Goal: Task Accomplishment & Management: Manage account settings

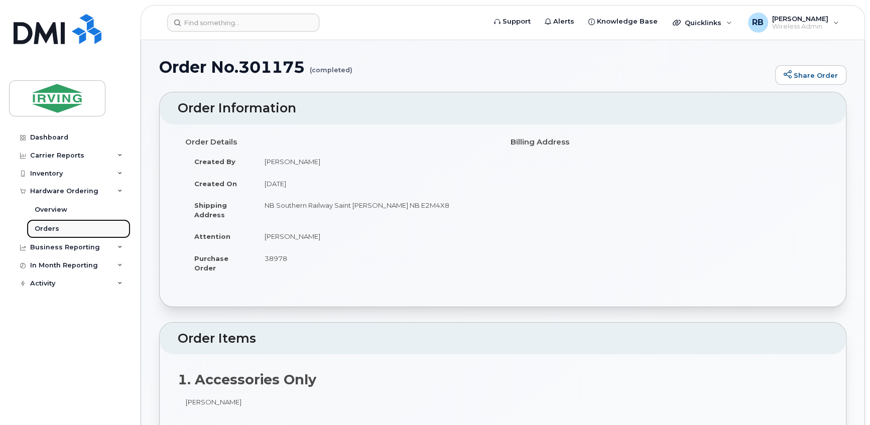
click at [53, 233] on link "Orders" at bounding box center [79, 228] width 104 height 19
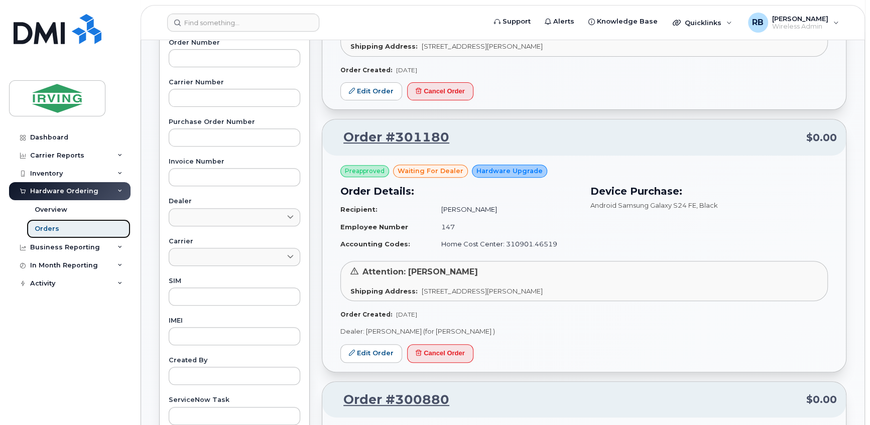
scroll to position [304, 0]
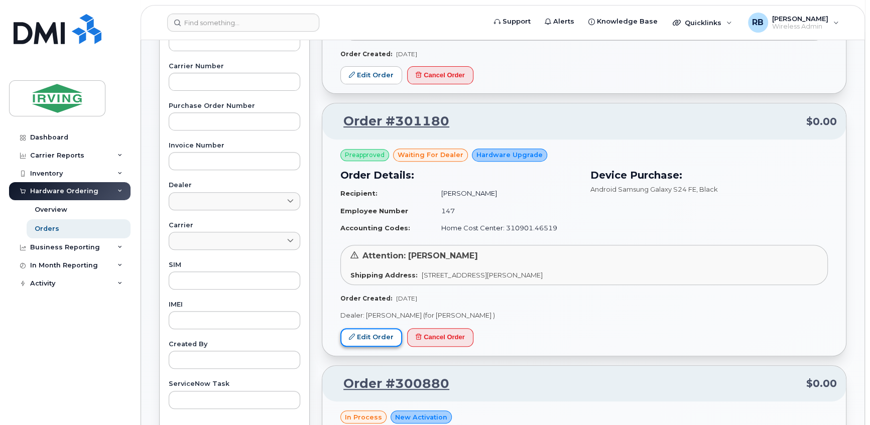
click at [373, 339] on link "Edit Order" at bounding box center [371, 337] width 62 height 19
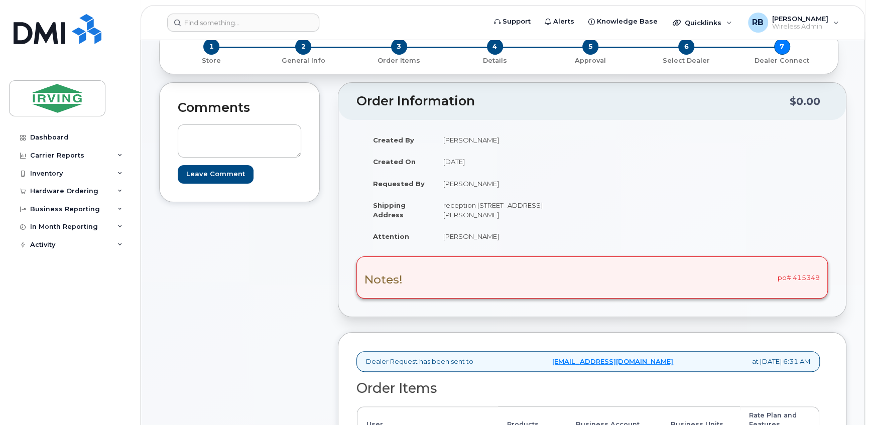
scroll to position [122, 0]
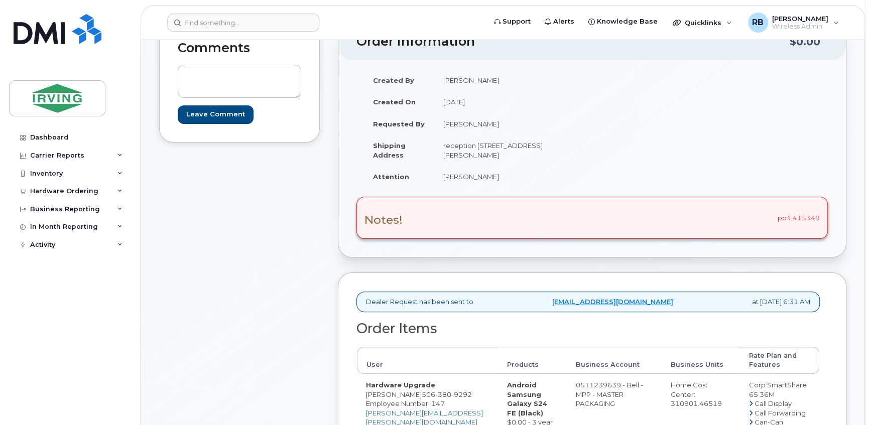
click at [804, 211] on div "Notes! po# 415349" at bounding box center [591, 218] width 471 height 42
click at [804, 217] on div "Notes! po# 415349" at bounding box center [591, 218] width 471 height 42
copy div "415349"
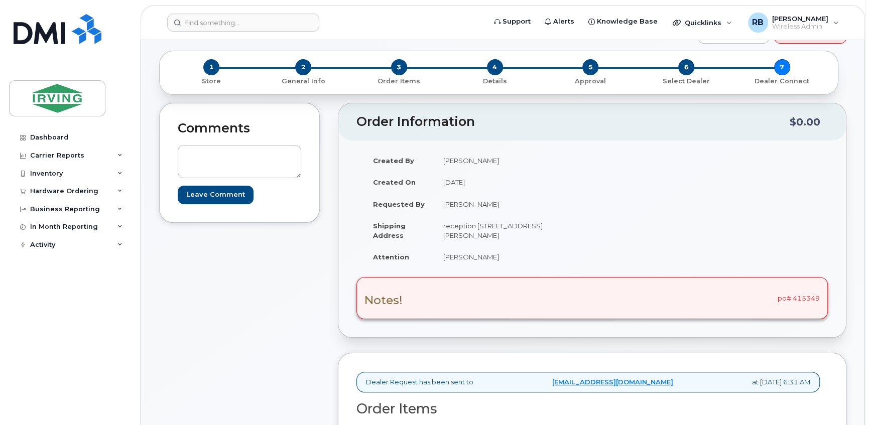
scroll to position [0, 0]
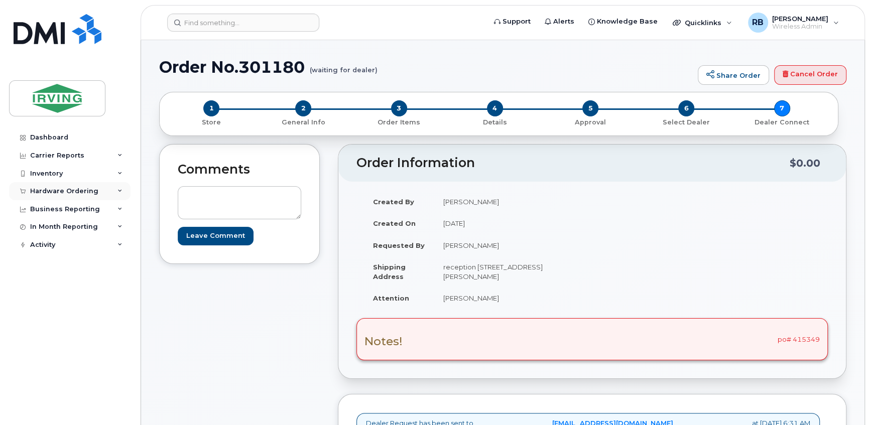
click at [67, 187] on div "Hardware Ordering" at bounding box center [64, 191] width 68 height 8
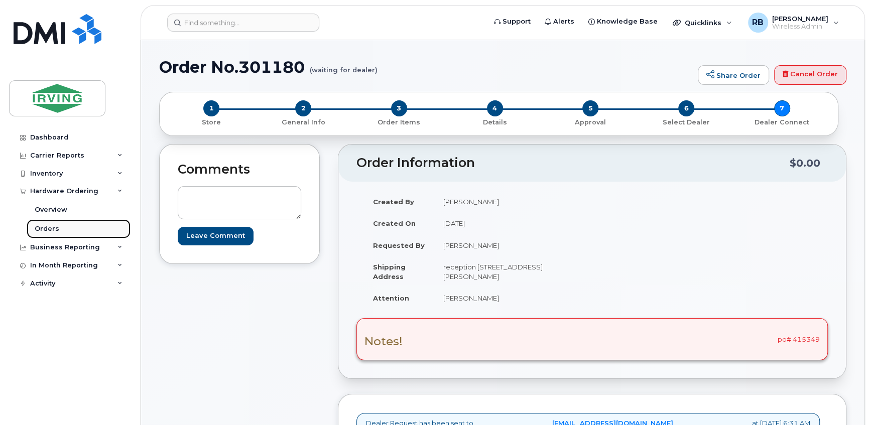
click at [47, 227] on div "Orders" at bounding box center [47, 228] width 25 height 9
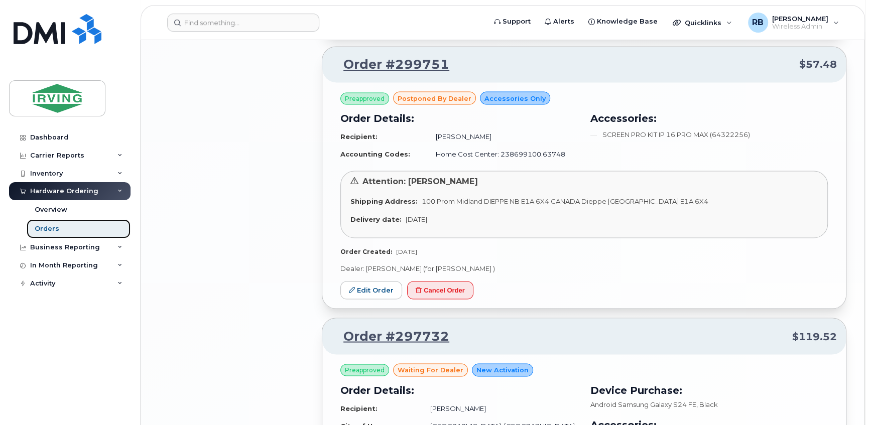
scroll to position [1521, 0]
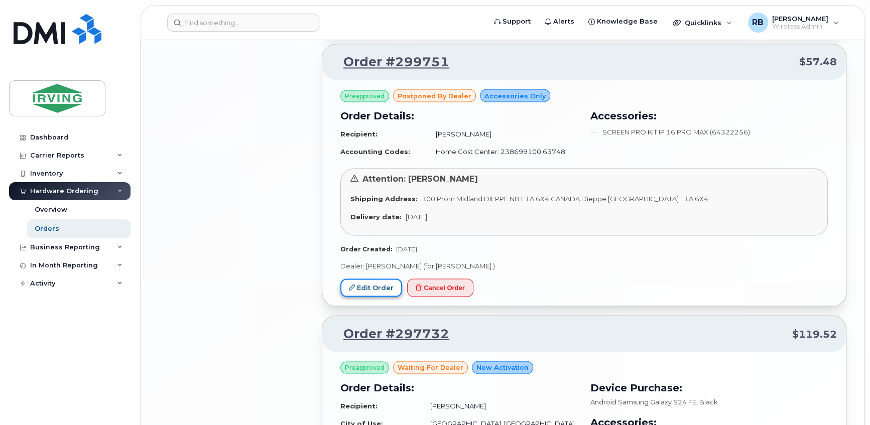
click at [377, 289] on link "Edit Order" at bounding box center [371, 288] width 62 height 19
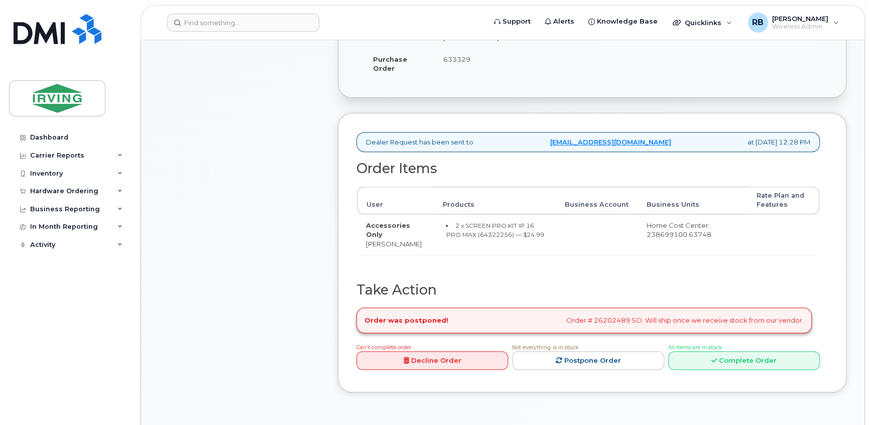
scroll to position [304, 0]
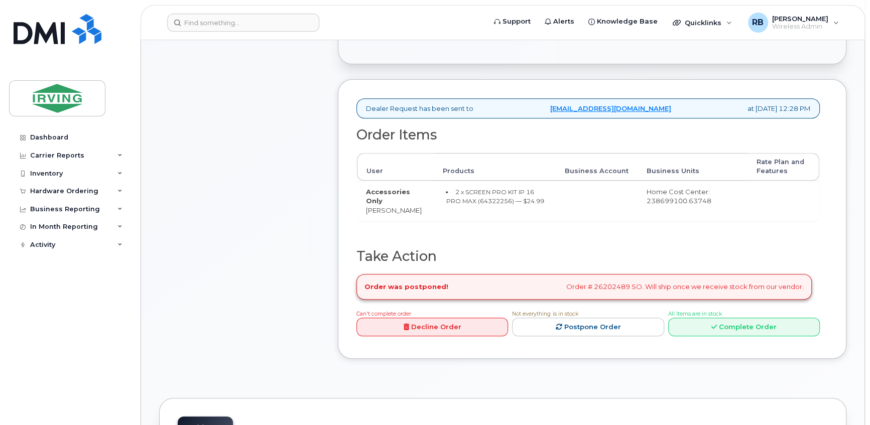
click at [603, 286] on div "Order was postponed! Order # 26202489 SO. Will ship once we receive stock from …" at bounding box center [583, 287] width 455 height 26
click at [481, 225] on div "Order Items User Products Business Account Business Units Rate Plan and Feature…" at bounding box center [587, 189] width 463 height 122
click at [473, 198] on small "2 x SCREEN PRO KIT IP 16 PRO MAX (64322256) — $24.99" at bounding box center [495, 196] width 98 height 17
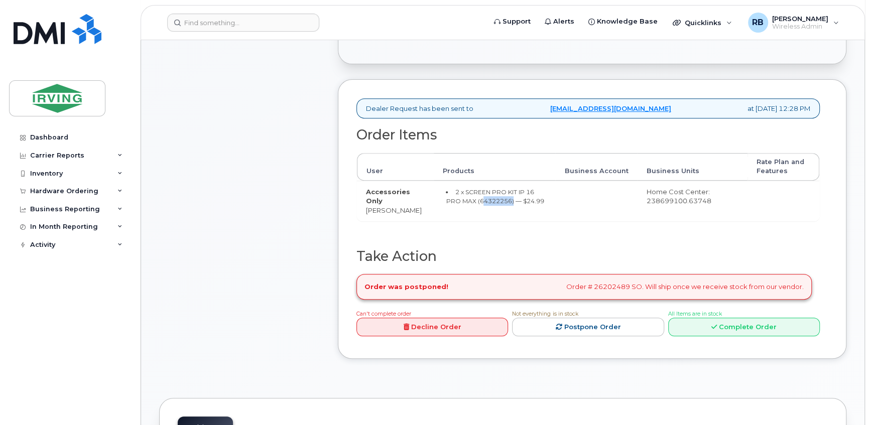
copy small "64322256"
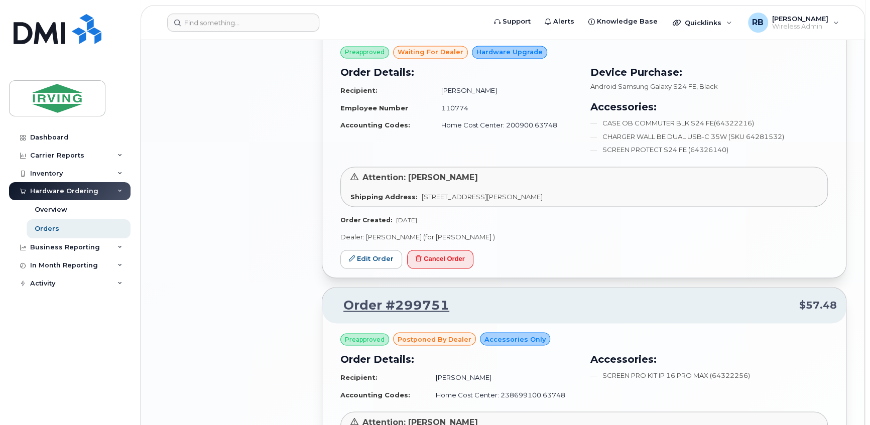
scroll to position [1156, 0]
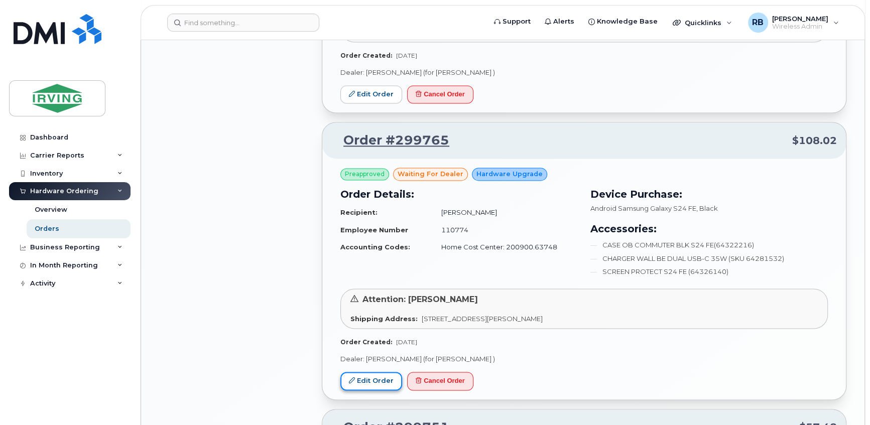
click at [376, 377] on link "Edit Order" at bounding box center [371, 381] width 62 height 19
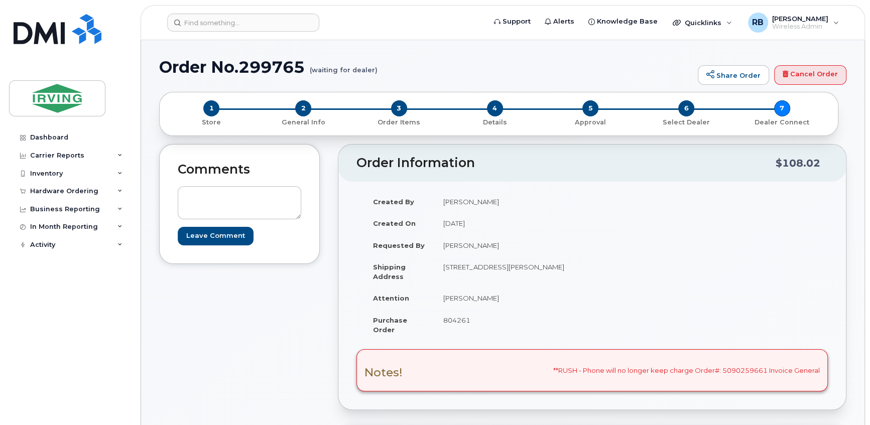
click at [461, 321] on span "804261" at bounding box center [456, 320] width 27 height 8
copy span "804261"
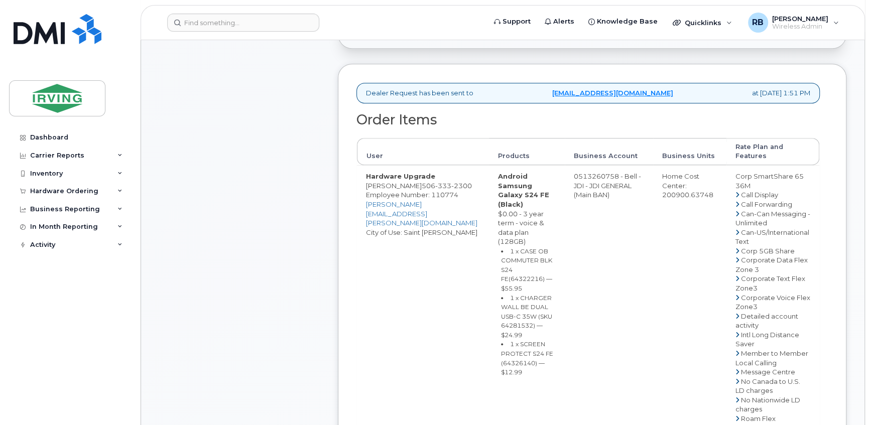
scroll to position [365, 0]
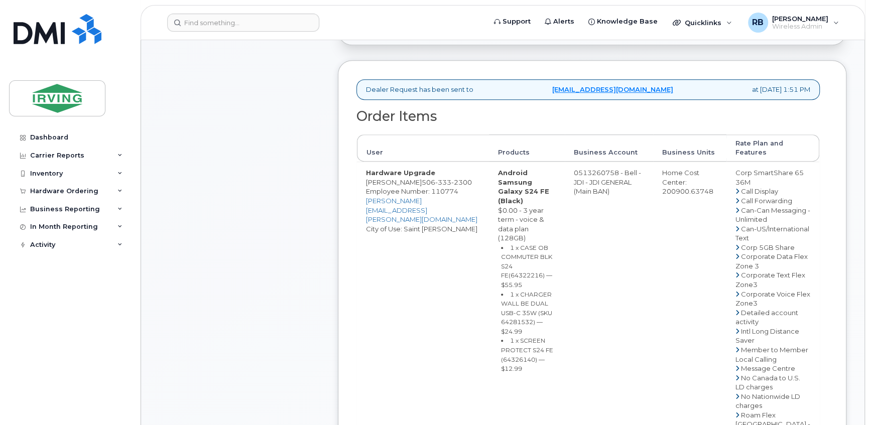
click at [435, 178] on span "333" at bounding box center [443, 182] width 16 height 8
copy span "[PHONE_NUMBER]"
click at [328, 269] on div "Comments Leave Comment Order Information $108.02 Created By [PERSON_NAME] Creat…" at bounding box center [502, 316] width 687 height 1074
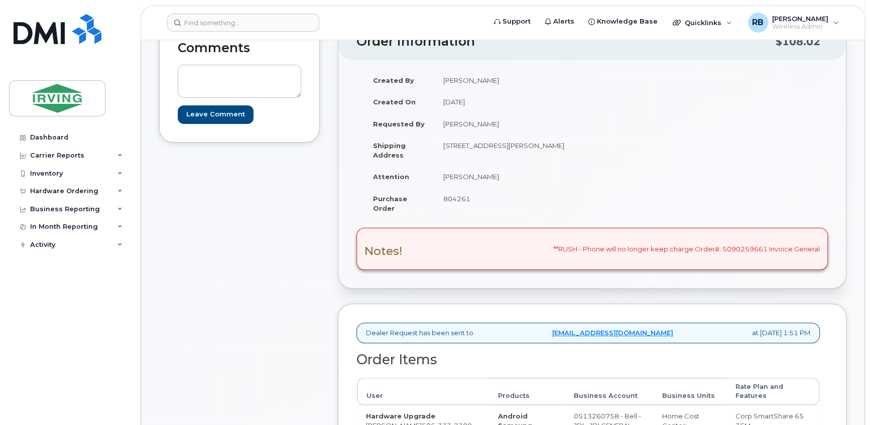
scroll to position [0, 0]
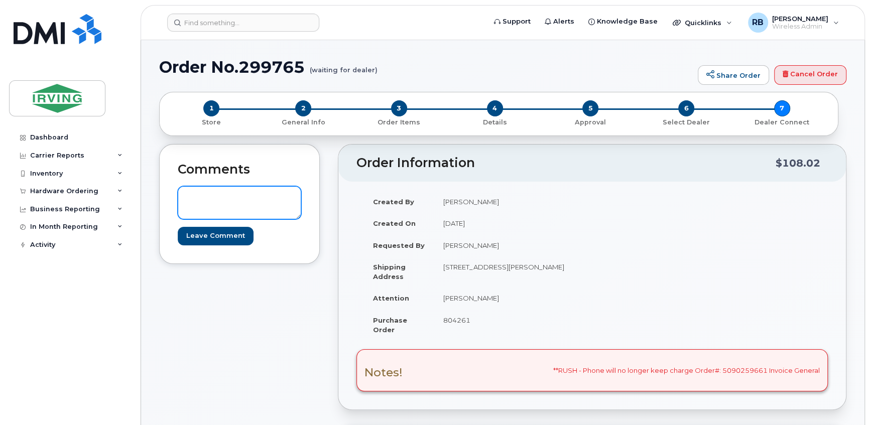
click at [248, 196] on textarea at bounding box center [240, 202] width 124 height 33
paste textarea "64326141"
paste textarea "SCREEN PROTECT BE KIT S24 FE"
type textarea "Screen Protector substitution - Item#64326141, SCREEN PROTECT BE KIT S24 FE"
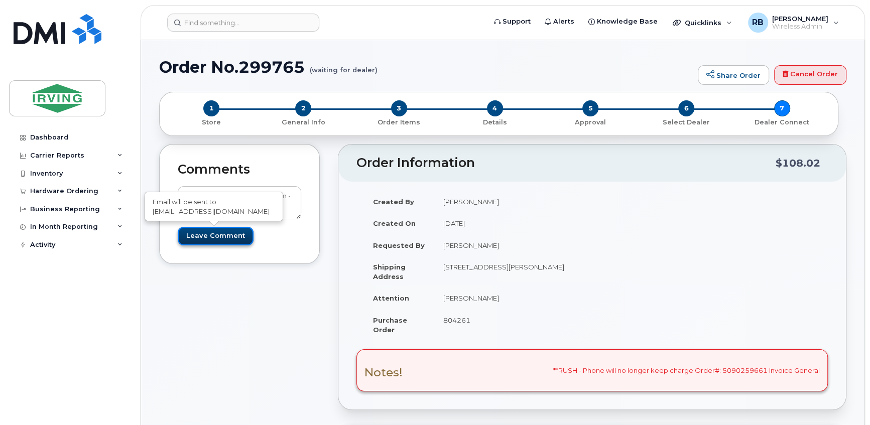
click at [235, 235] on input "Leave Comment" at bounding box center [216, 236] width 76 height 19
type input "Create Event"
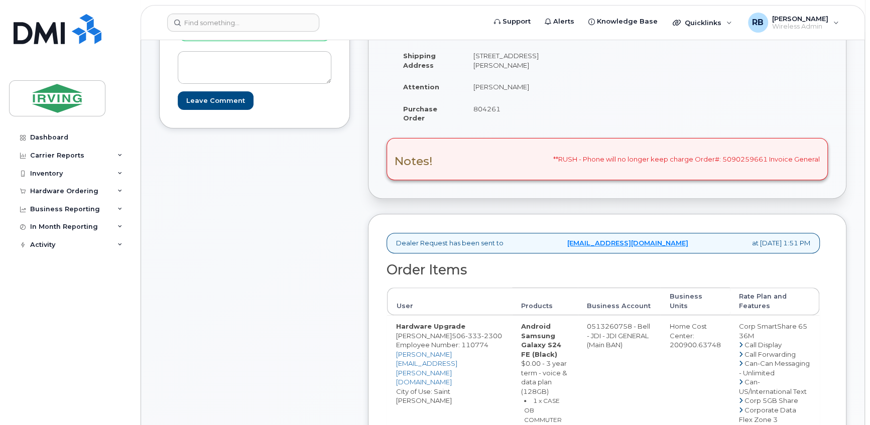
scroll to position [365, 0]
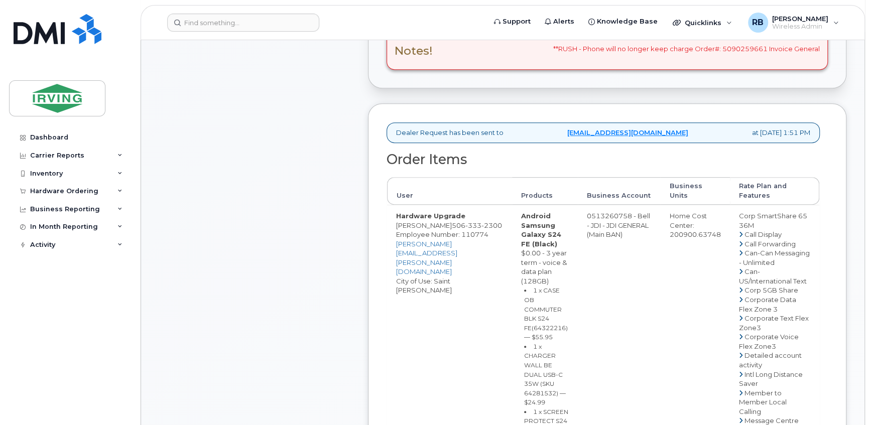
click at [316, 141] on div "Comments [PERSON_NAME][EMAIL_ADDRESS][PERSON_NAME][DOMAIN_NAME] Screen Protecto…" at bounding box center [254, 363] width 191 height 1083
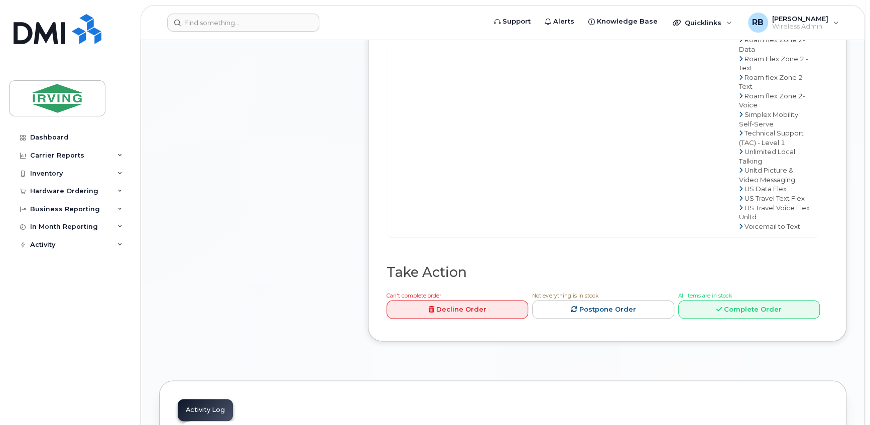
scroll to position [1156, 0]
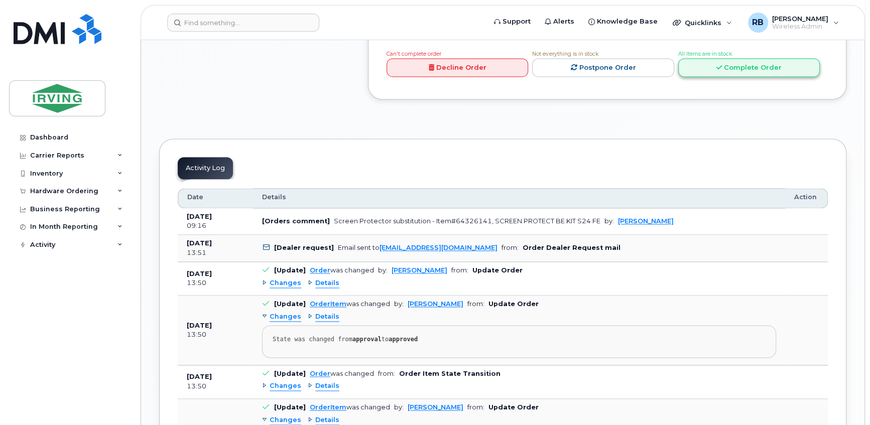
click at [729, 77] on link "Complete Order" at bounding box center [749, 67] width 142 height 19
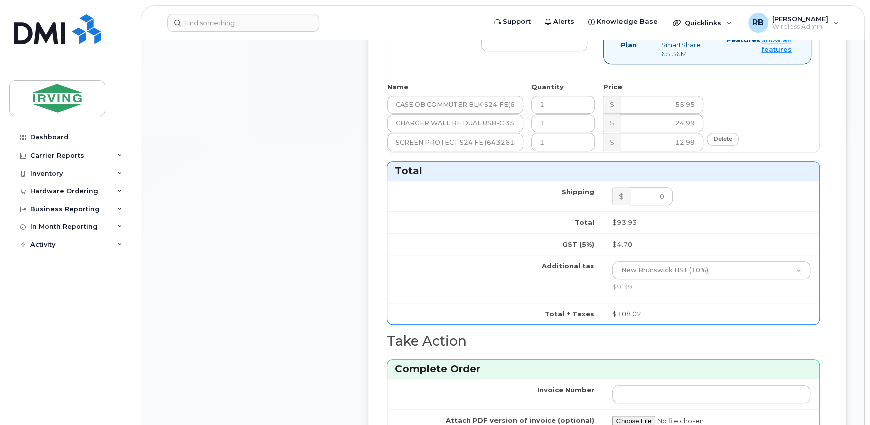
scroll to position [547, 0]
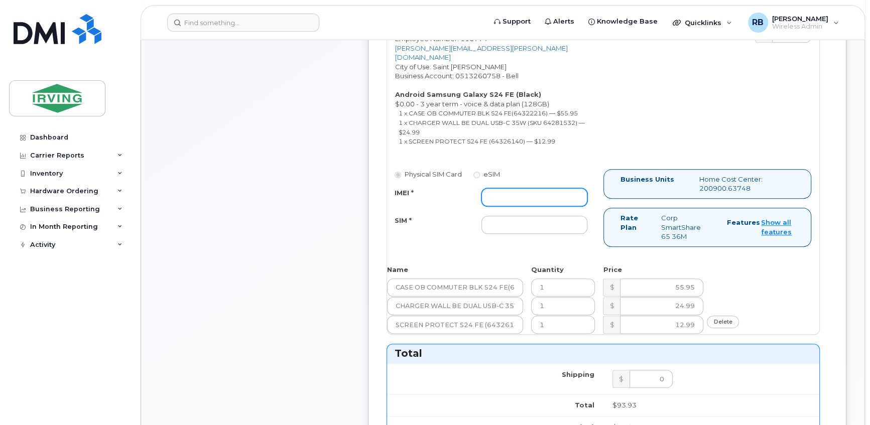
click at [550, 197] on input "IMEI *" at bounding box center [534, 197] width 106 height 18
type input "352693795499801"
click at [556, 225] on input "SIM *" at bounding box center [534, 225] width 106 height 18
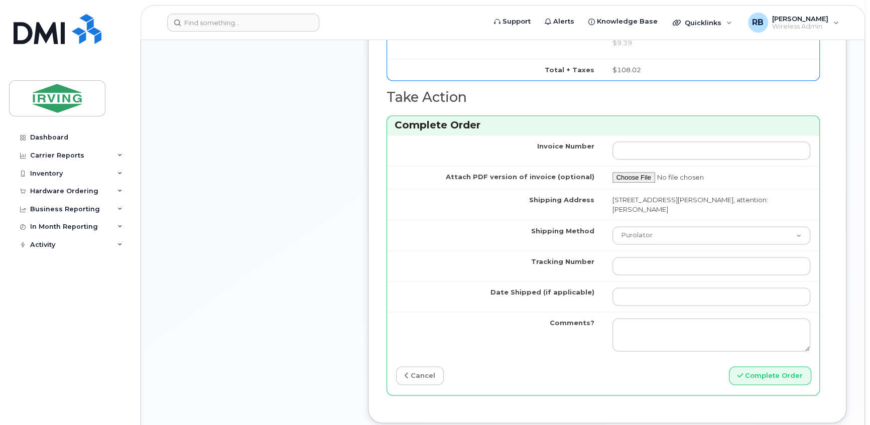
scroll to position [1034, 0]
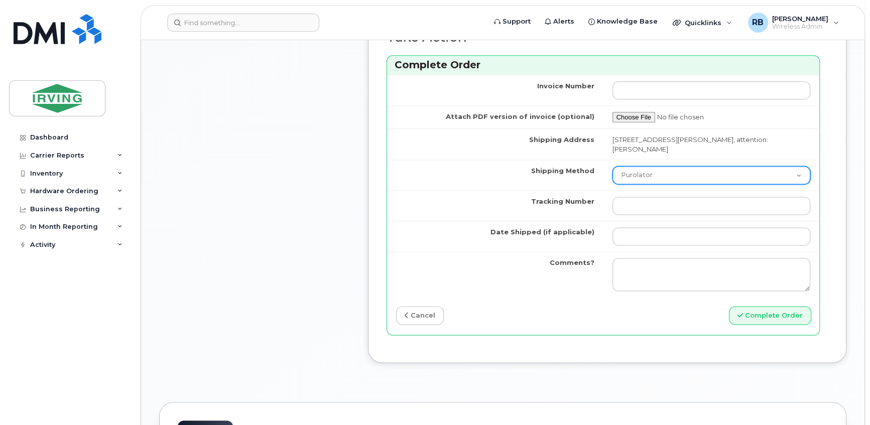
type input "89302610207415302253"
click at [648, 174] on select "Purolator UPS FedEx Canada Post Courier Other Drop Off Pick Up" at bounding box center [712, 175] width 198 height 18
select select "Drop Off"
click at [635, 166] on select "Purolator UPS FedEx Canada Post Courier Other Drop Off Pick Up" at bounding box center [712, 175] width 198 height 18
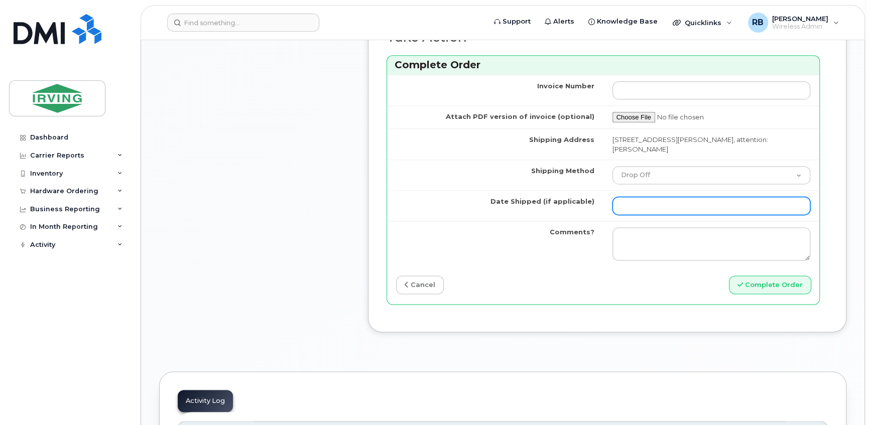
click at [668, 205] on input "Date Shipped (if applicable)" at bounding box center [712, 206] width 198 height 18
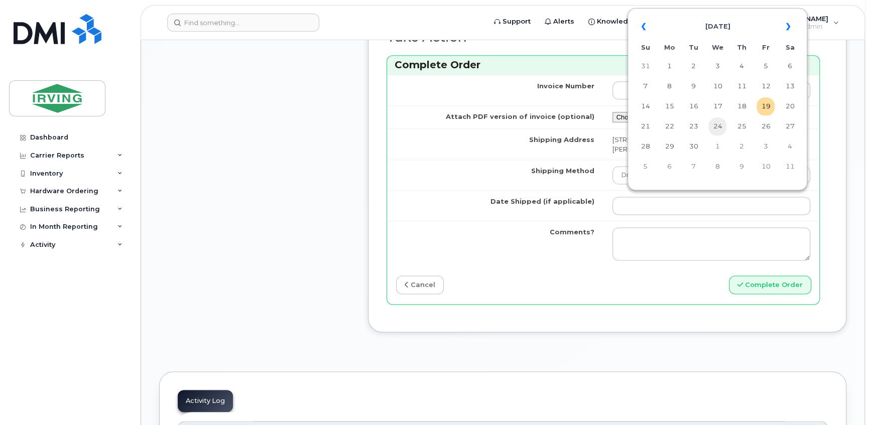
click at [716, 128] on td "24" at bounding box center [717, 126] width 18 height 18
type input "[DATE]"
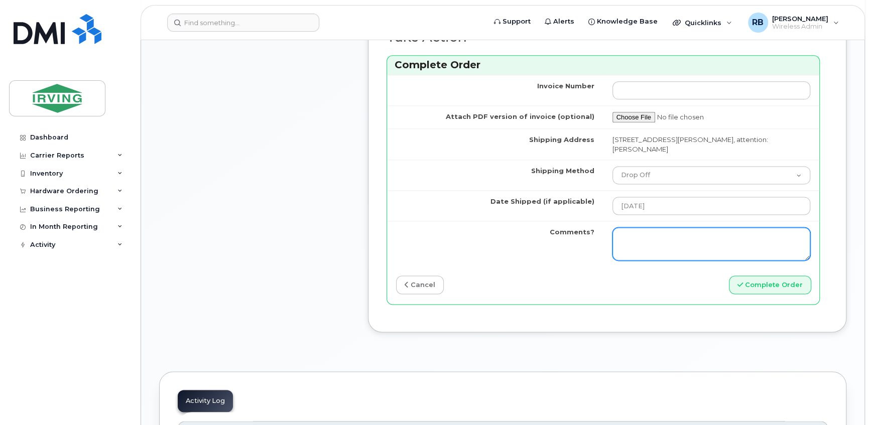
click at [670, 231] on textarea "Comments?" at bounding box center [712, 243] width 198 height 33
type textarea "p"
type textarea "O"
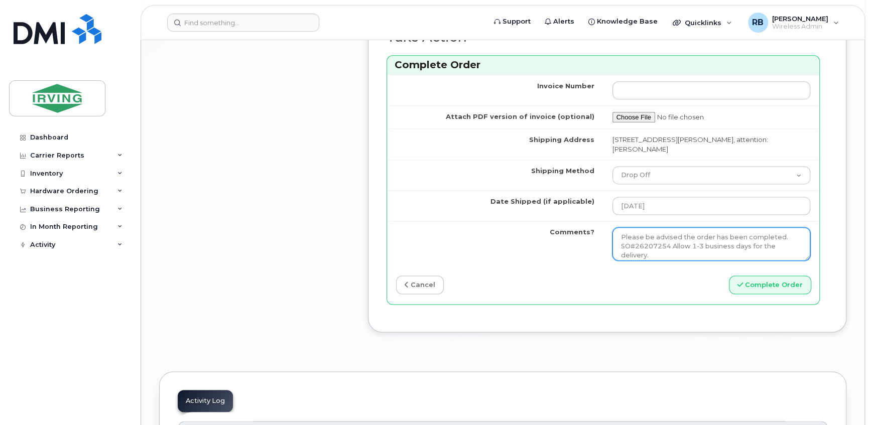
type textarea "Please be advised the order has been completed. SO#26207254 Allow 1-3 business …"
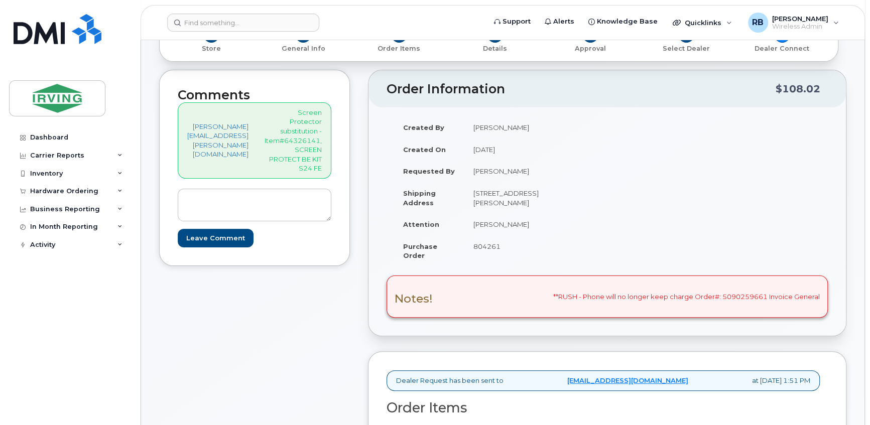
scroll to position [0, 0]
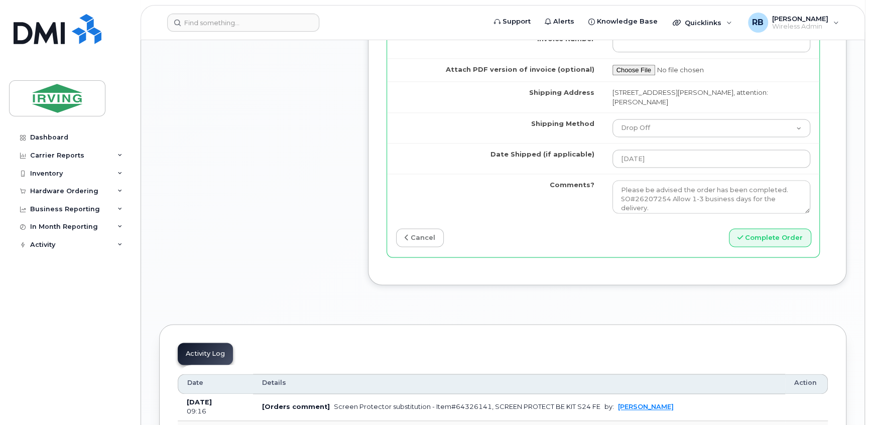
scroll to position [1095, 0]
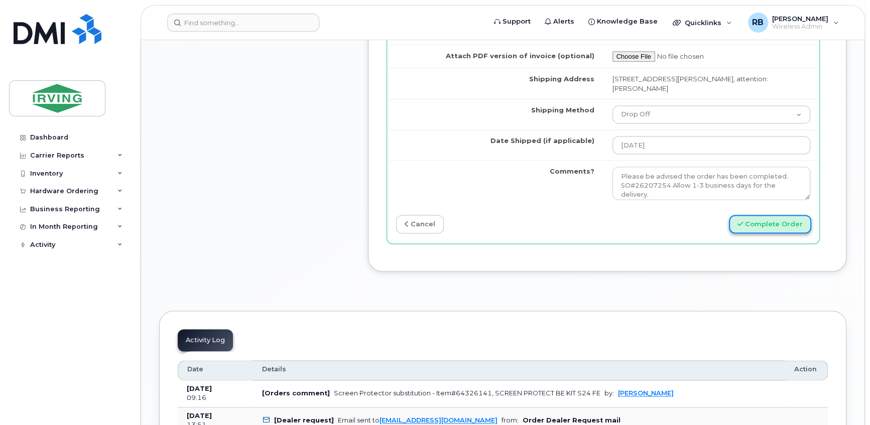
click at [752, 220] on button "Complete Order" at bounding box center [770, 224] width 82 height 19
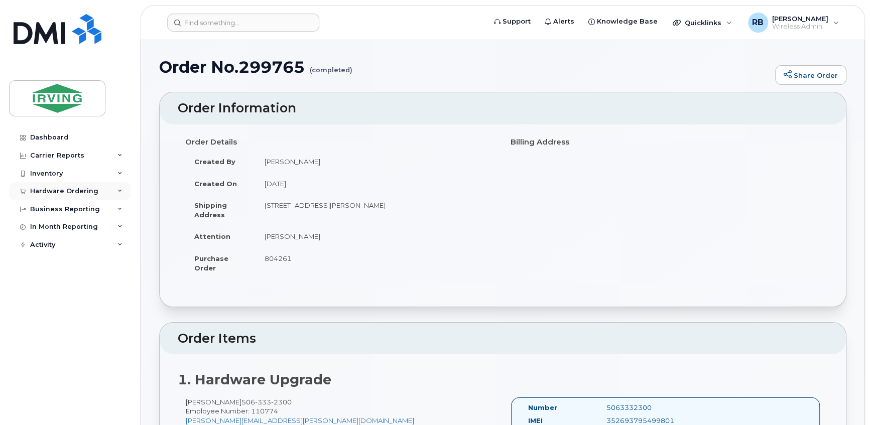
click at [80, 191] on div "Hardware Ordering" at bounding box center [64, 191] width 68 height 8
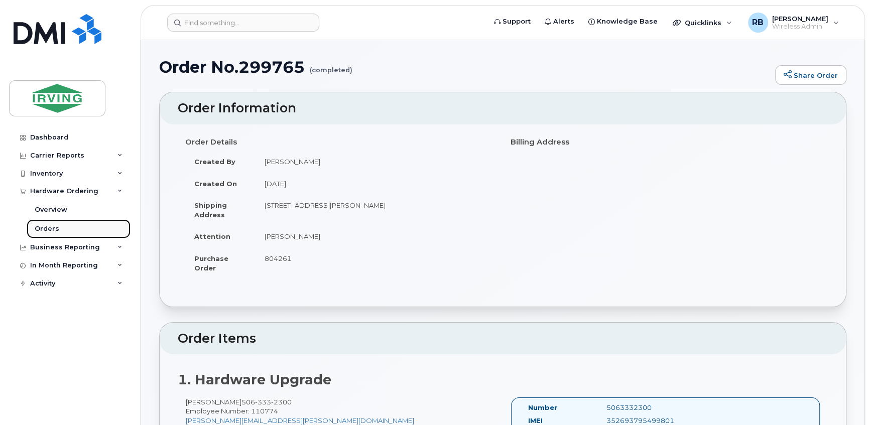
click at [47, 232] on div "Orders" at bounding box center [47, 228] width 25 height 9
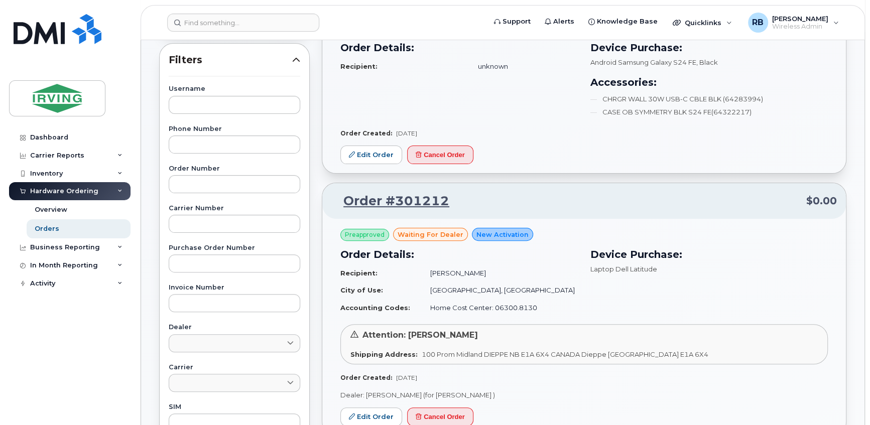
scroll to position [243, 0]
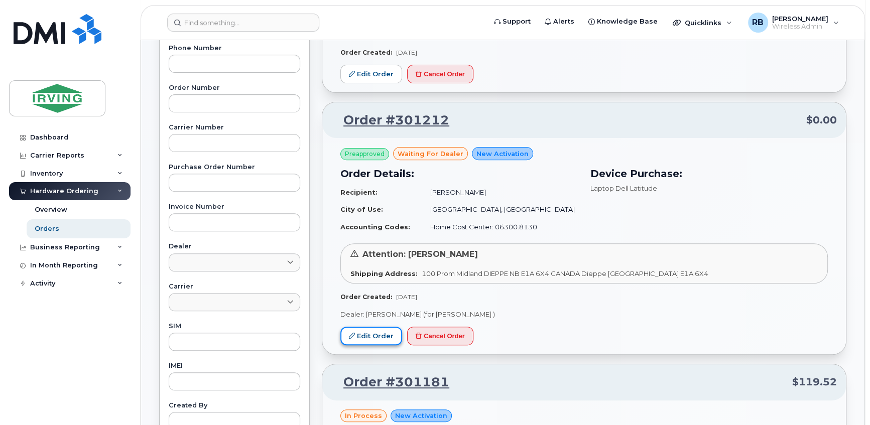
click at [374, 336] on link "Edit Order" at bounding box center [371, 336] width 62 height 19
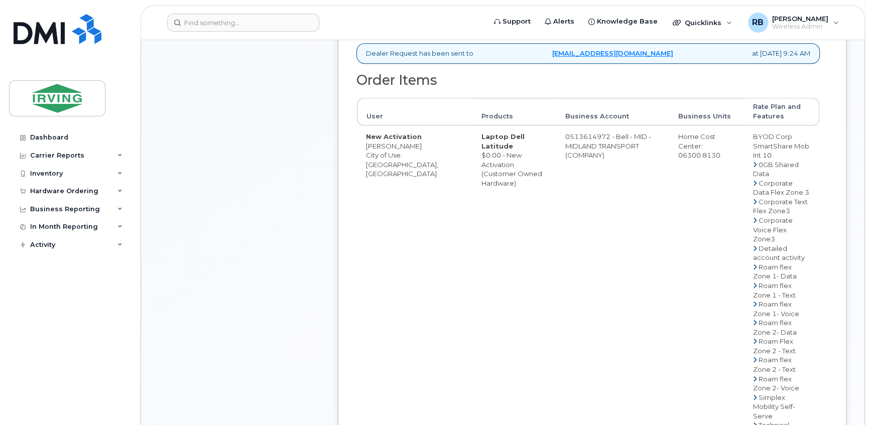
scroll to position [365, 0]
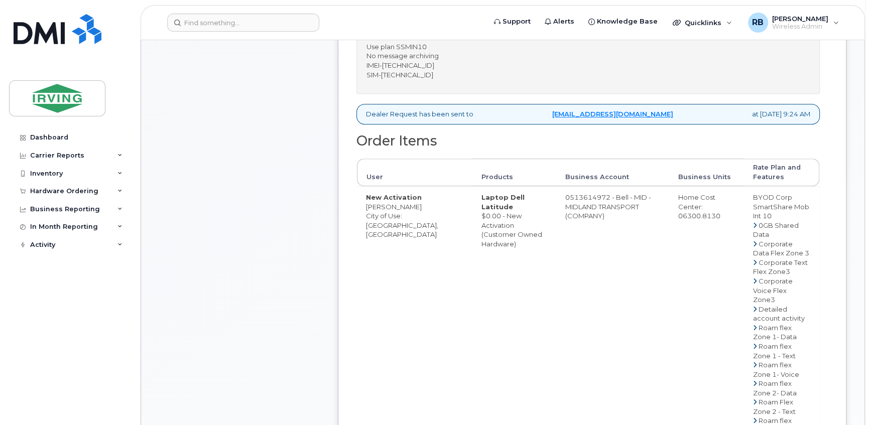
click at [567, 197] on td "0513614972 - Bell - MID - MIDLAND TRANSPORT (COMPANY)" at bounding box center [612, 374] width 113 height 376
click at [564, 197] on td "0513614972 - Bell - MID - MIDLAND TRANSPORT (COMPANY)" at bounding box center [612, 374] width 113 height 376
drag, startPoint x: 547, startPoint y: 196, endPoint x: 587, endPoint y: 194, distance: 40.7
click at [587, 194] on td "0513614972 - Bell - MID - MIDLAND TRANSPORT (COMPANY)" at bounding box center [612, 374] width 113 height 376
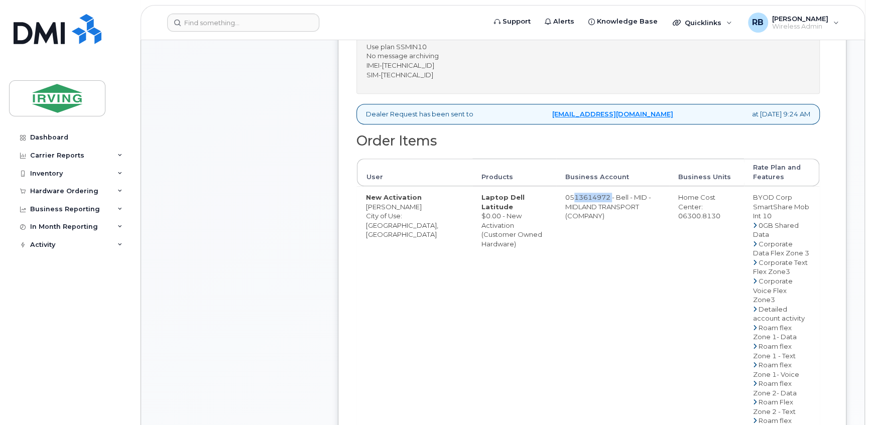
copy td "513614972"
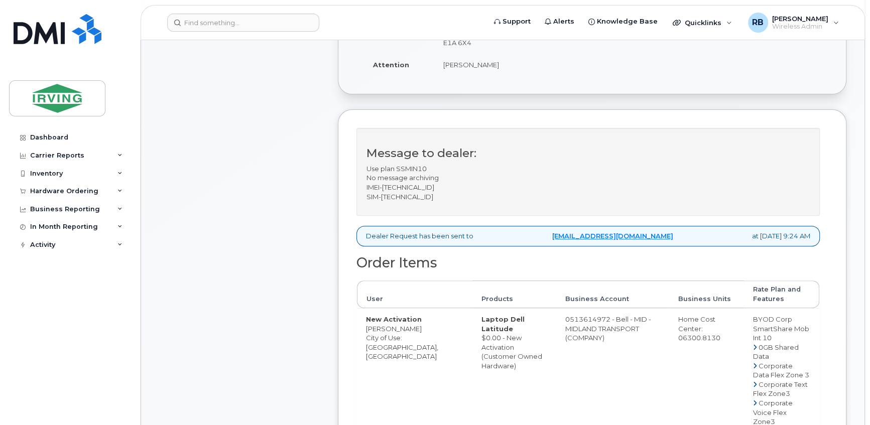
click at [411, 188] on p "Use plan SSMIN10 No message archiving IMEI-[TECHNICAL_ID] SIM-[TECHNICAL_ID]" at bounding box center [588, 182] width 443 height 37
copy p "355612656758243"
click at [421, 195] on p "Use plan SSMIN10 No message archiving IMEI-[TECHNICAL_ID] SIM-[TECHNICAL_ID]" at bounding box center [588, 182] width 443 height 37
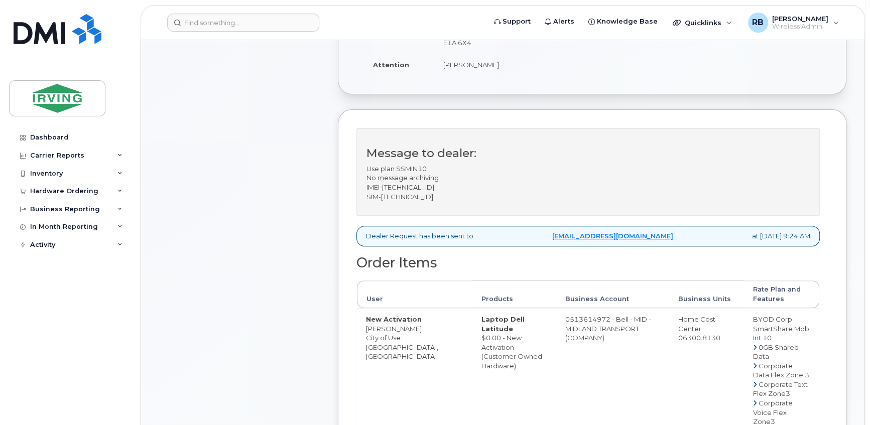
copy p "89302610207410203746"
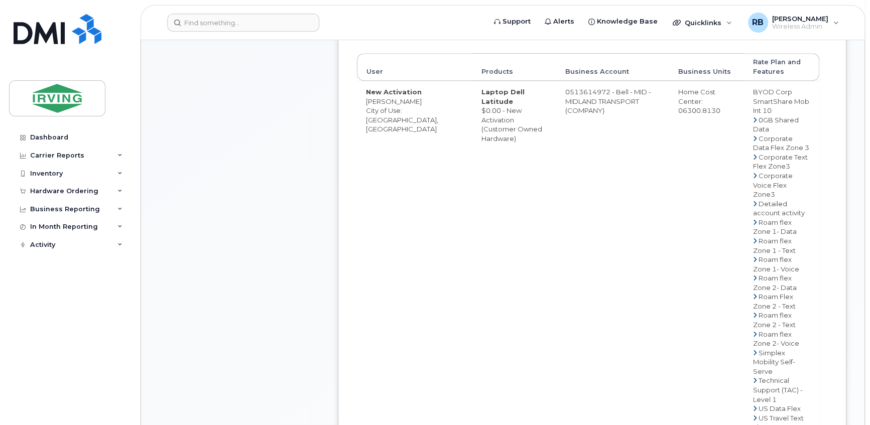
scroll to position [487, 0]
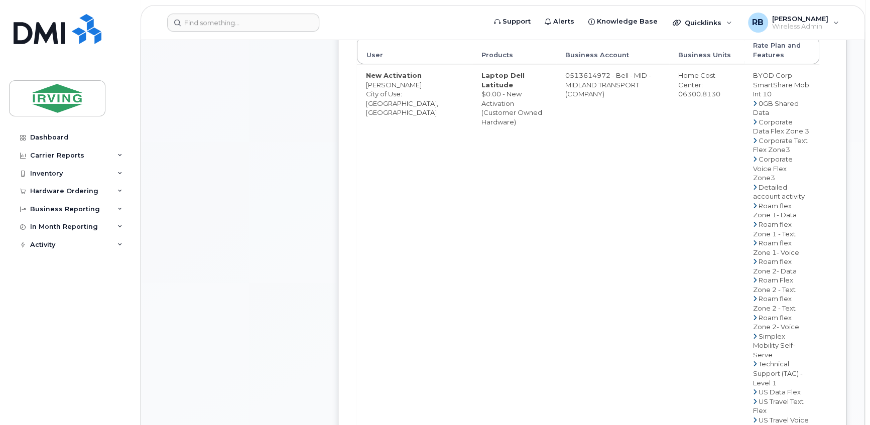
click at [479, 288] on td "Laptop Dell Latitude $0.00 - New Activation (Customer Owned Hardware)" at bounding box center [514, 252] width 84 height 376
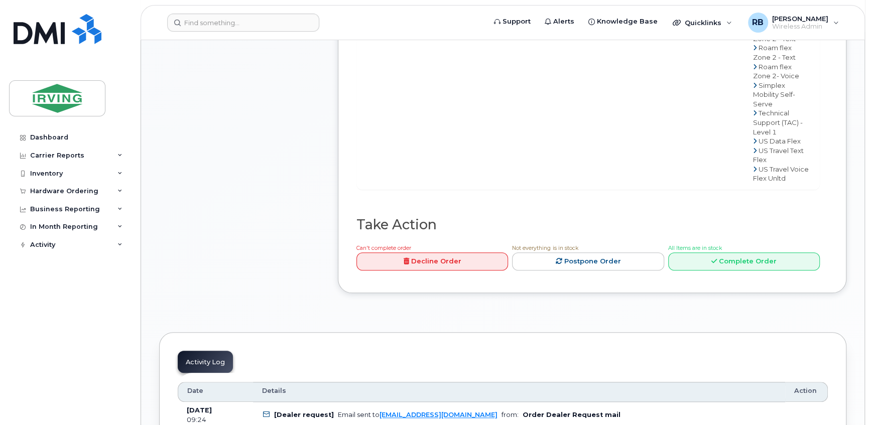
scroll to position [791, 0]
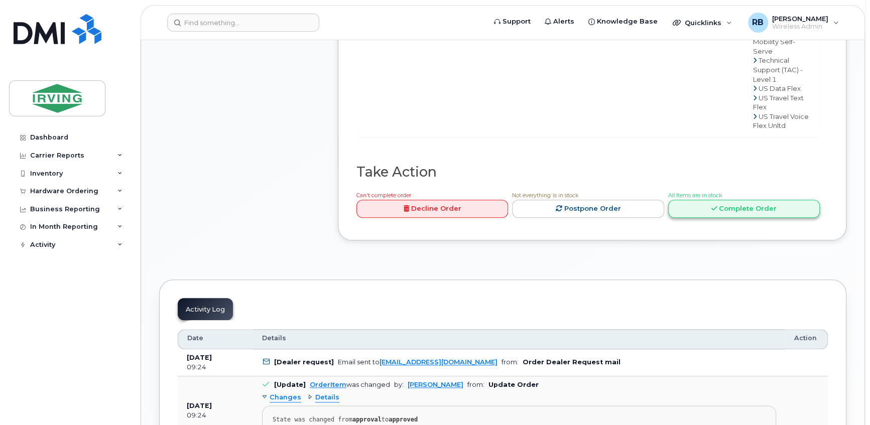
click at [684, 200] on link "Complete Order" at bounding box center [744, 209] width 152 height 19
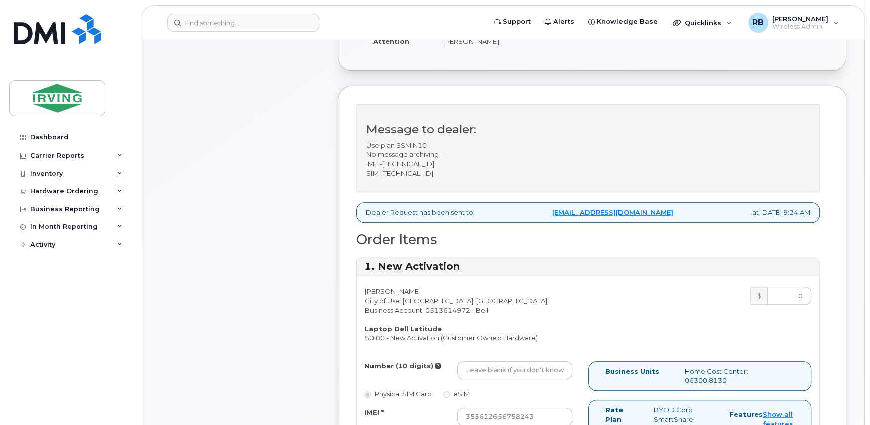
scroll to position [243, 0]
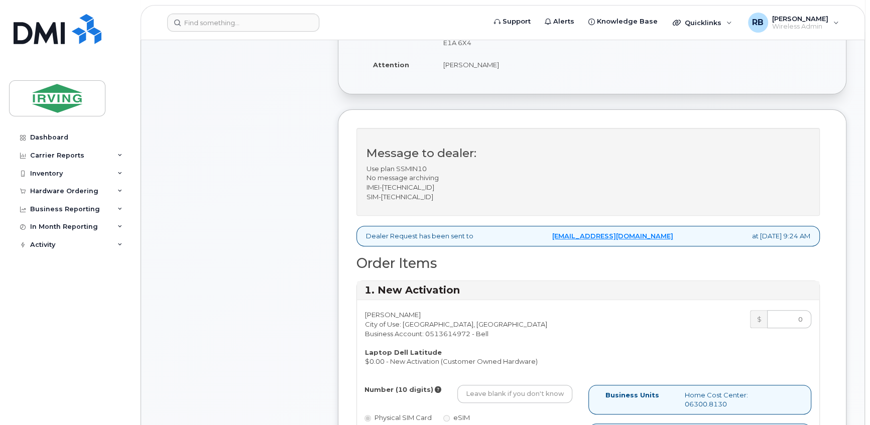
click at [450, 197] on p "Use plan SSMIN10 No message archiving IMEI-355612656758243 SIM-8930261020741020…" at bounding box center [588, 182] width 443 height 37
copy p "89302610207410203746"
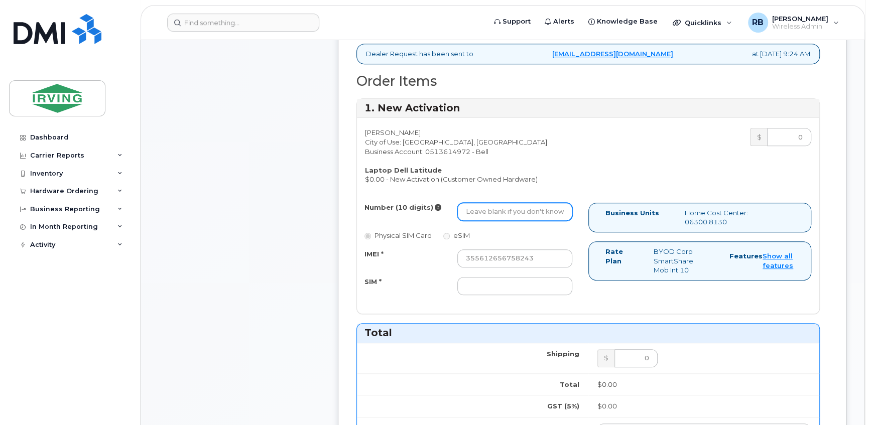
scroll to position [426, 0]
click at [469, 279] on input "SIM *" at bounding box center [514, 286] width 115 height 18
paste input "89302610207410203746"
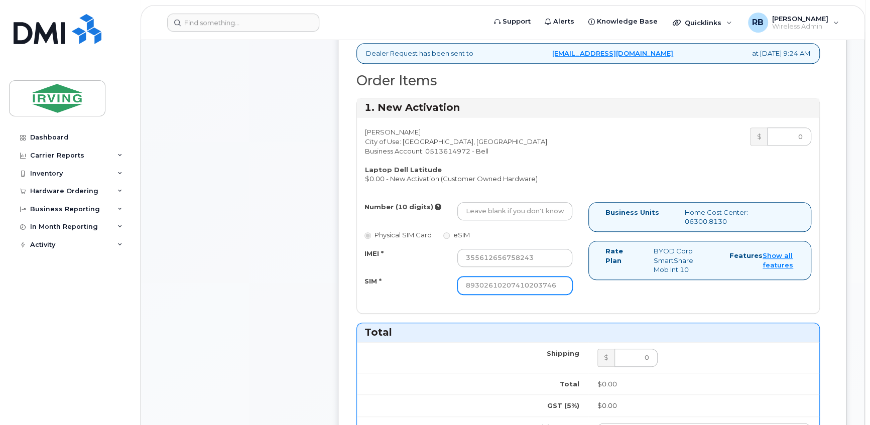
type input "89302610207410203746"
click at [480, 210] on input "Number (10 digits)" at bounding box center [514, 211] width 115 height 18
paste input "5069530819"
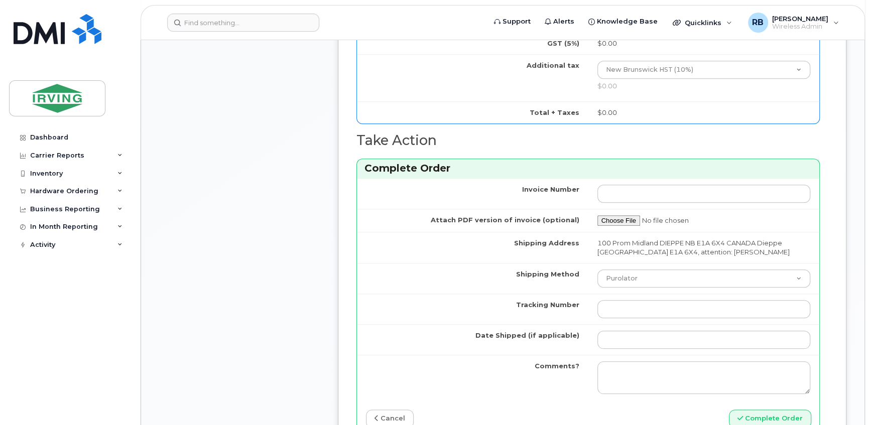
scroll to position [913, 0]
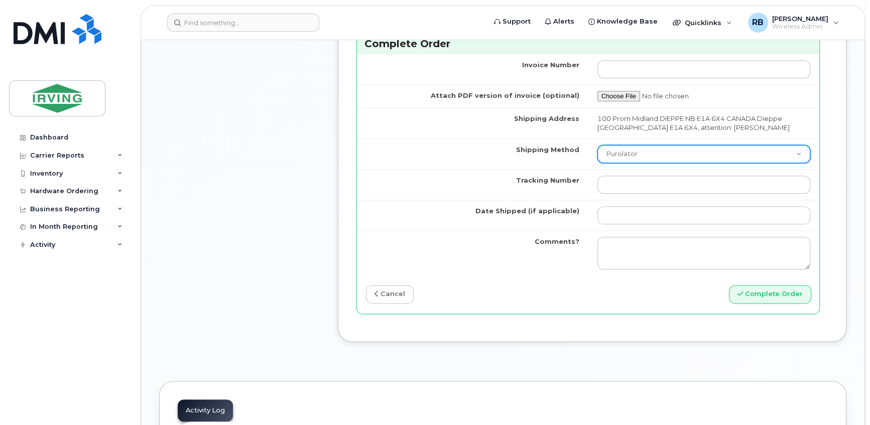
type input "5069530819"
click at [621, 153] on select "Purolator UPS FedEx Canada Post Courier Other Drop Off Pick Up" at bounding box center [703, 154] width 213 height 18
select select "Other"
click at [597, 145] on select "Purolator UPS FedEx Canada Post Courier Other Drop Off Pick Up" at bounding box center [703, 154] width 213 height 18
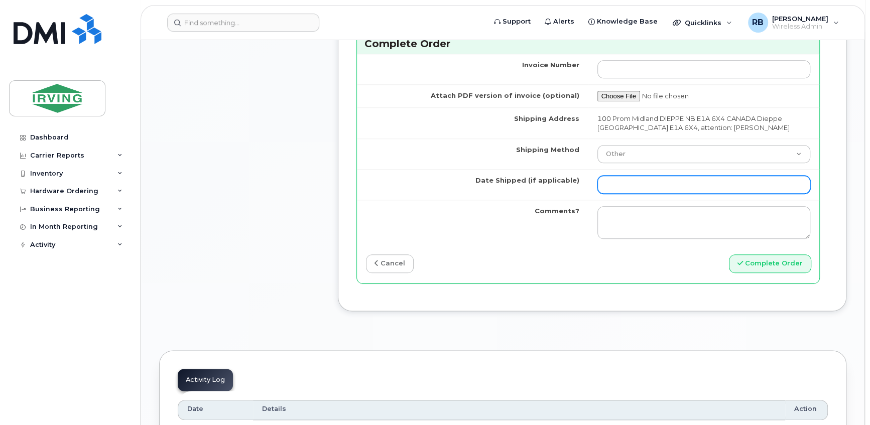
click at [632, 181] on input "Date Shipped (if applicable)" at bounding box center [703, 185] width 213 height 18
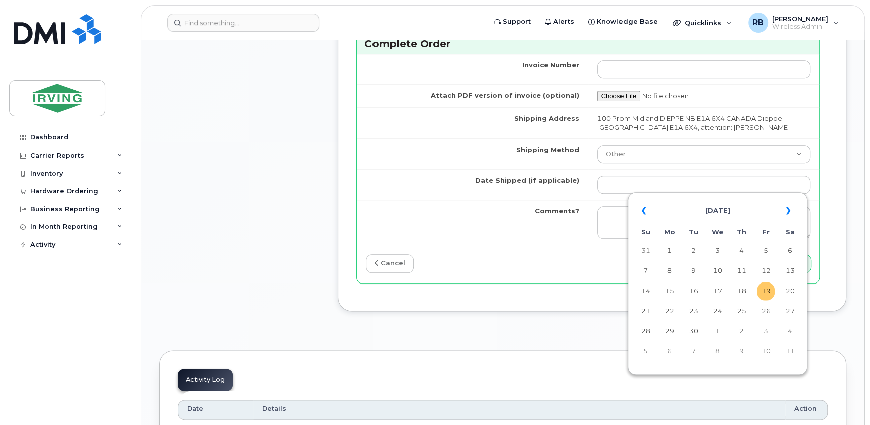
click at [770, 294] on td "19" at bounding box center [766, 291] width 18 height 18
type input "[DATE]"
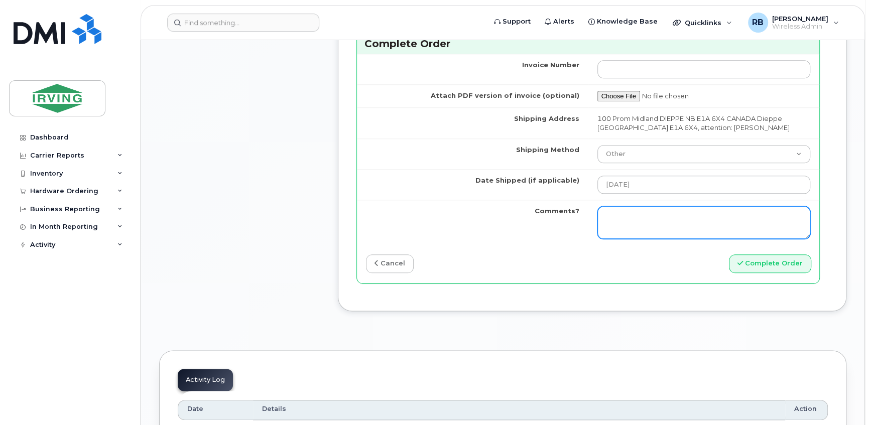
click at [650, 212] on textarea "Comments?" at bounding box center [703, 222] width 213 height 33
paste textarea "5069530819"
click at [705, 215] on textarea "Please be advised the line 5069530819" at bounding box center [703, 222] width 213 height 33
click at [746, 215] on textarea "Please be advised the line 506-953-0819" at bounding box center [703, 222] width 213 height 33
type textarea "Please be advised the line 506-953-0819 has been activate"
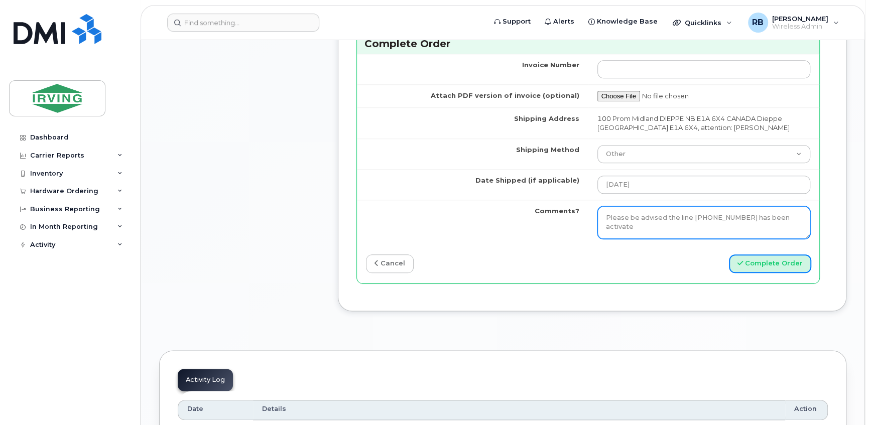
type button "complete"
click at [798, 215] on textarea "Please be advised the line 506-953-0819 has been activate" at bounding box center [703, 222] width 213 height 33
click at [803, 217] on textarea "Please be advised the line 506-953-0819 has been activate" at bounding box center [703, 222] width 213 height 33
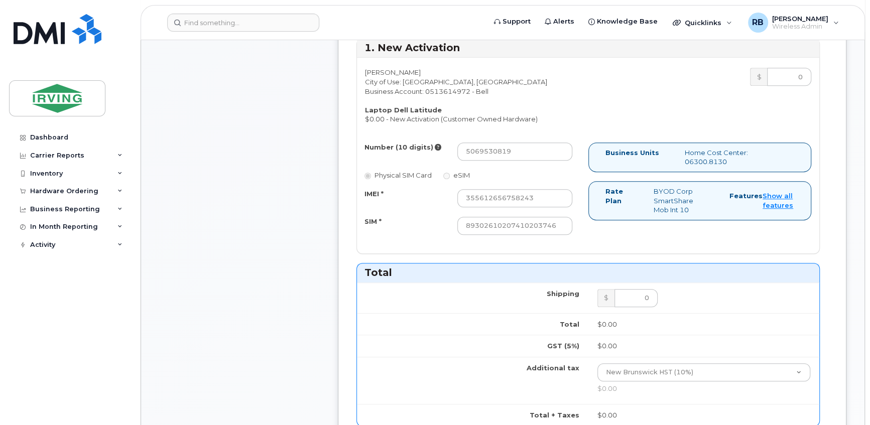
scroll to position [487, 0]
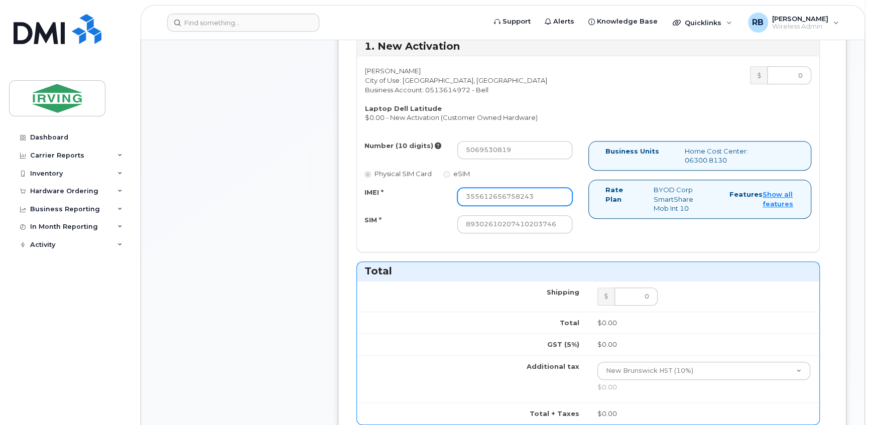
click at [505, 197] on input "355612656758243" at bounding box center [514, 197] width 115 height 18
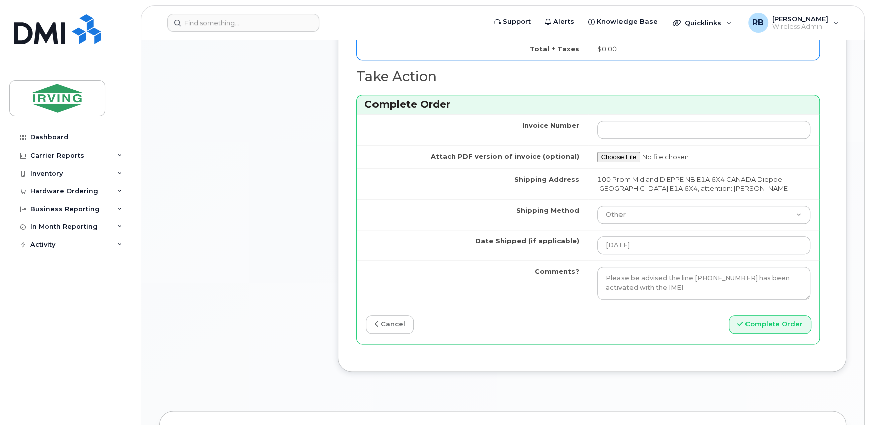
scroll to position [1034, 0]
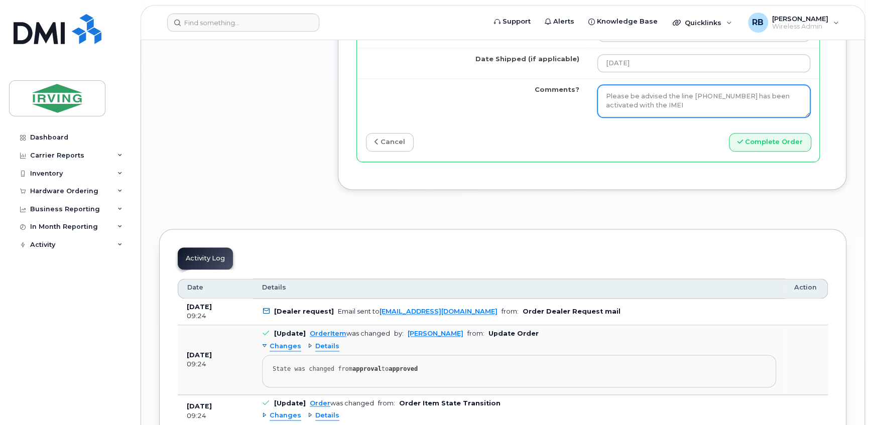
click at [690, 107] on textarea "Please be advised the line 506-953-0819 has been activated with the IMEI" at bounding box center [703, 101] width 213 height 33
paste textarea "355612656758243"
click at [665, 102] on textarea "Please be advised the line 506-953-0819 has been activated with the IMEI 355612…" at bounding box center [703, 101] width 213 height 33
click at [800, 104] on textarea "Please be advised the line 506-953-0819 has been activated with the provided IM…" at bounding box center [703, 101] width 213 height 33
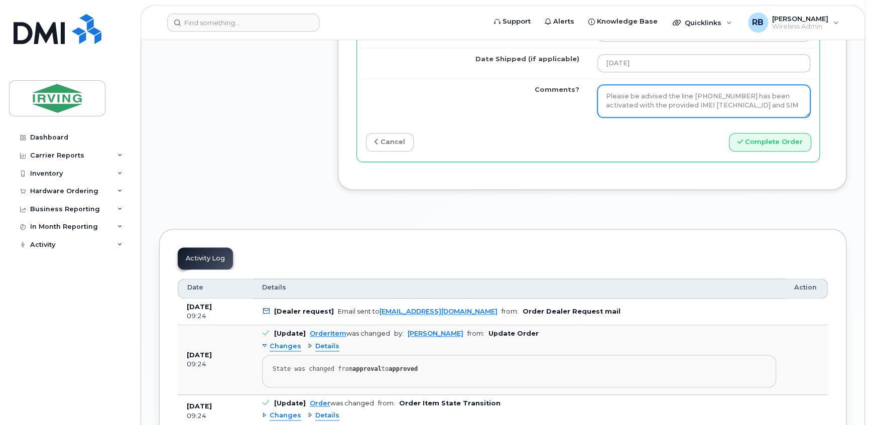
paste textarea "89302610207410203746"
type textarea "Please be advised the line 506-953-0819 has been activated with the provided IM…"
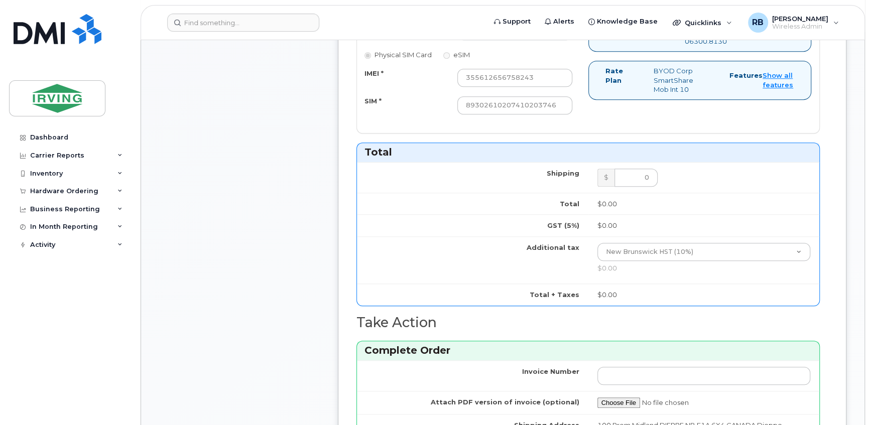
scroll to position [547, 0]
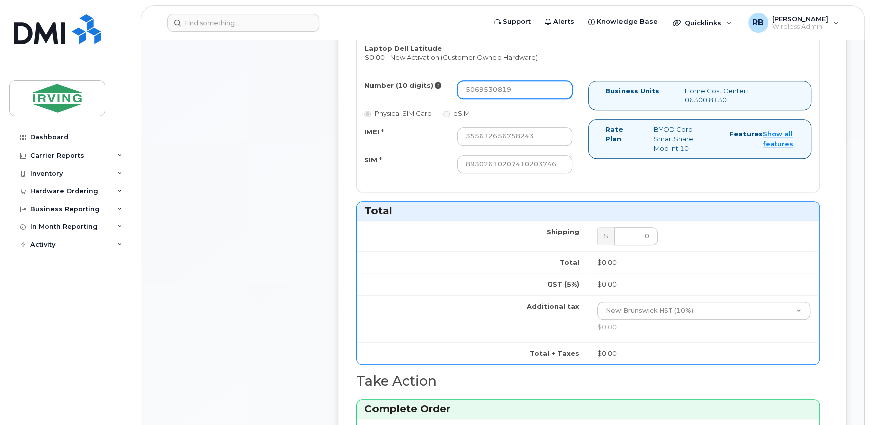
click at [499, 92] on input "5069530819" at bounding box center [514, 90] width 115 height 18
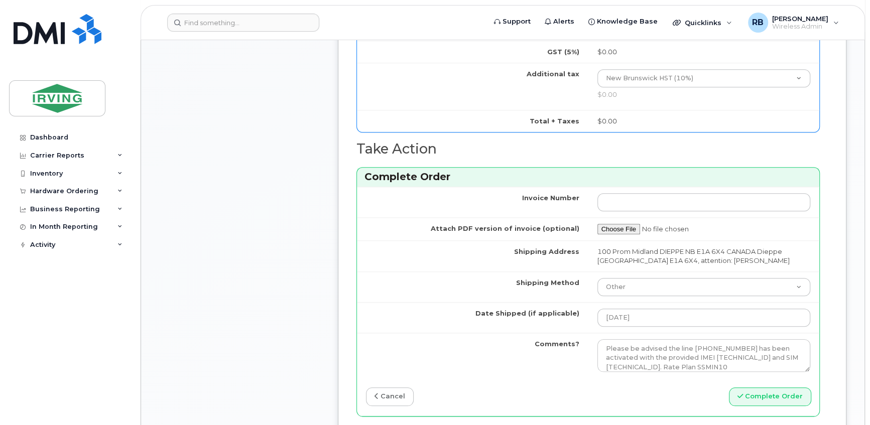
scroll to position [791, 0]
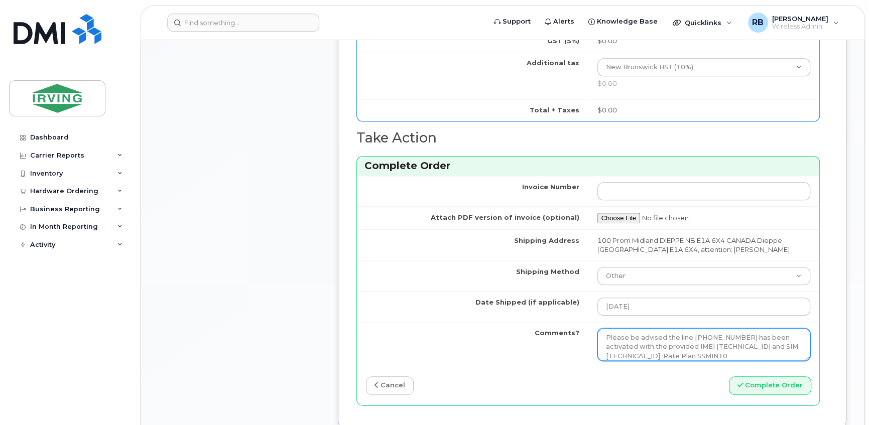
click at [618, 336] on textarea "Please be advised the line 506-953-0819 has been activated with the provided IM…" at bounding box center [703, 344] width 213 height 33
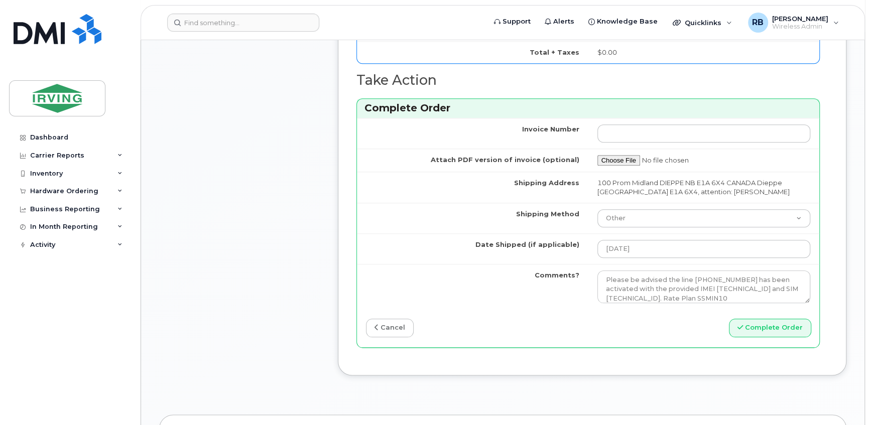
scroll to position [913, 0]
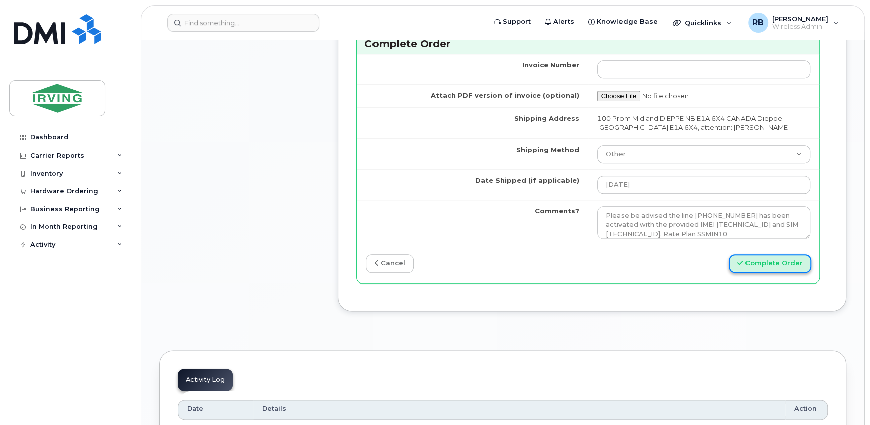
click at [764, 261] on button "Complete Order" at bounding box center [770, 264] width 82 height 19
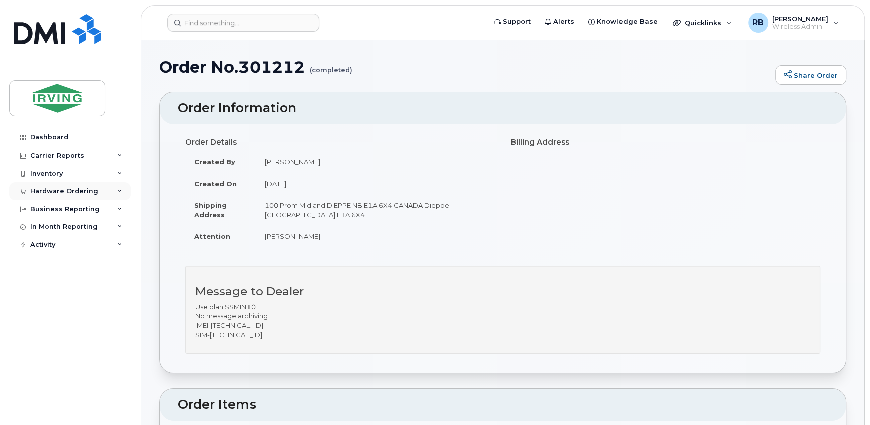
click at [44, 191] on div "Hardware Ordering" at bounding box center [64, 191] width 68 height 8
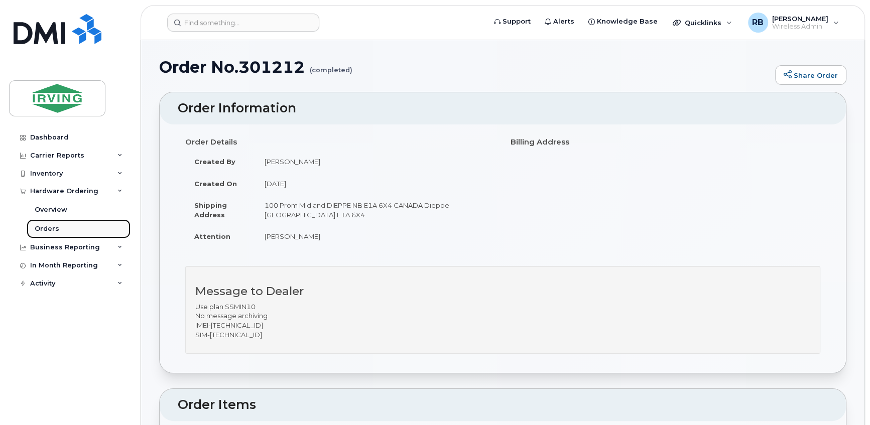
click at [38, 226] on div "Orders" at bounding box center [47, 228] width 25 height 9
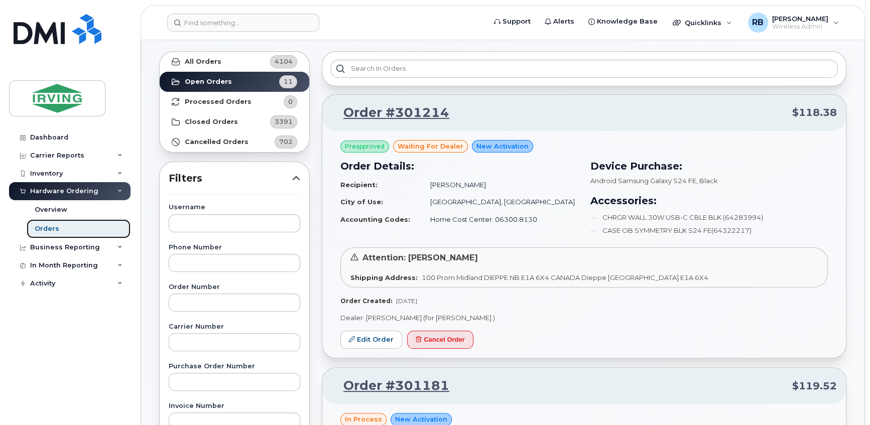
scroll to position [60, 0]
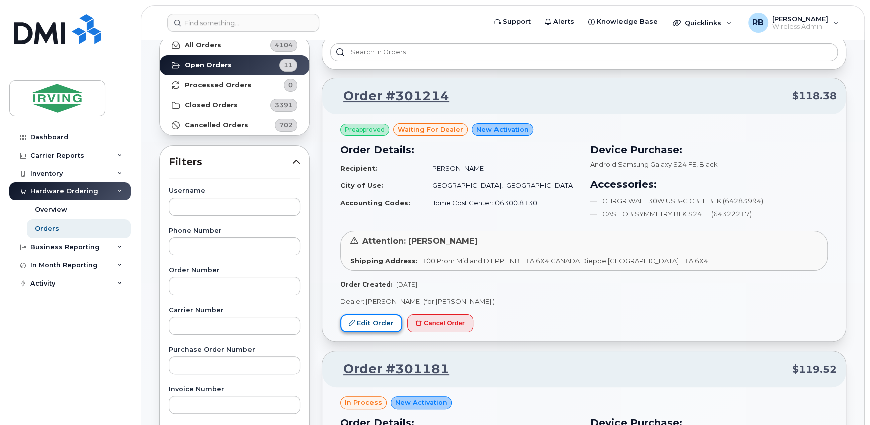
click at [372, 320] on link "Edit Order" at bounding box center [371, 323] width 62 height 19
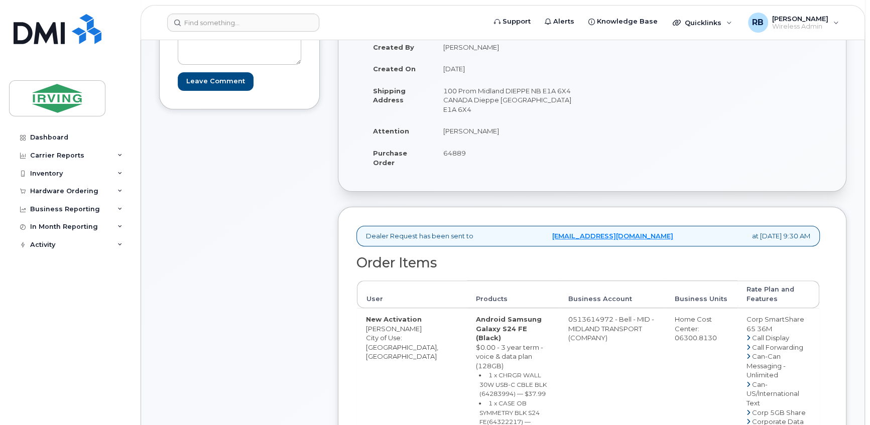
scroll to position [122, 0]
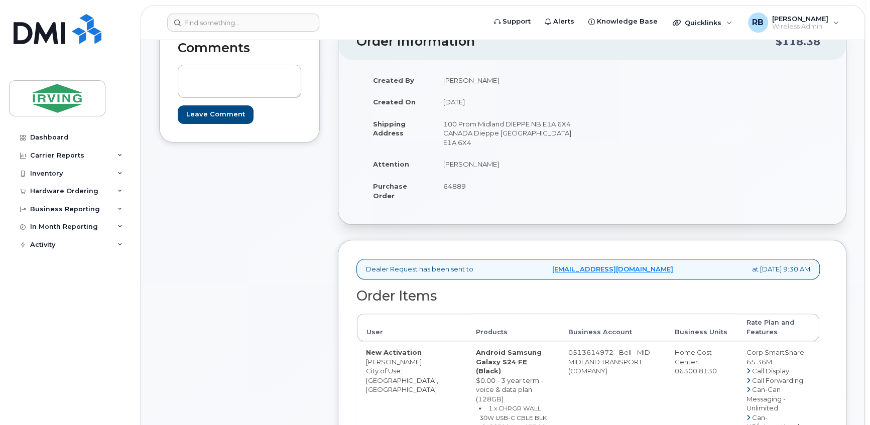
click at [456, 185] on span "64889" at bounding box center [454, 186] width 23 height 8
copy span "64889"
click at [452, 165] on td "Robert Poirier" at bounding box center [509, 164] width 151 height 22
click at [452, 165] on td "[PERSON_NAME]" at bounding box center [509, 164] width 151 height 22
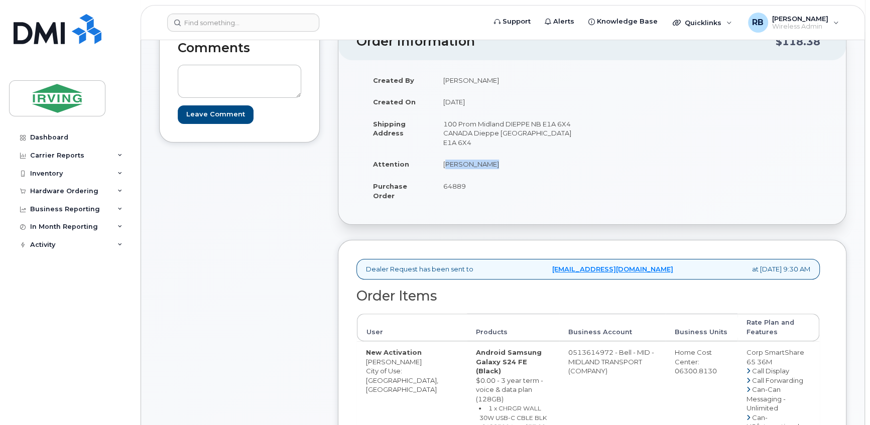
click at [452, 165] on td "[PERSON_NAME]" at bounding box center [509, 164] width 151 height 22
copy tbody "[PERSON_NAME]"
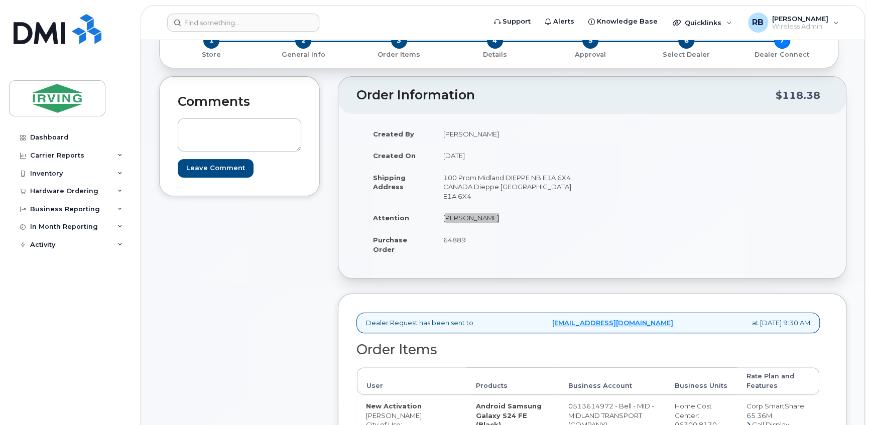
scroll to position [60, 0]
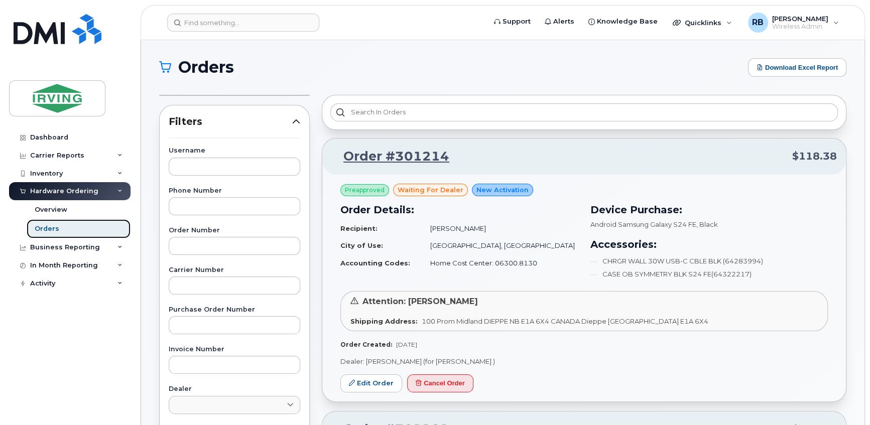
click at [48, 226] on div "Orders" at bounding box center [47, 228] width 25 height 9
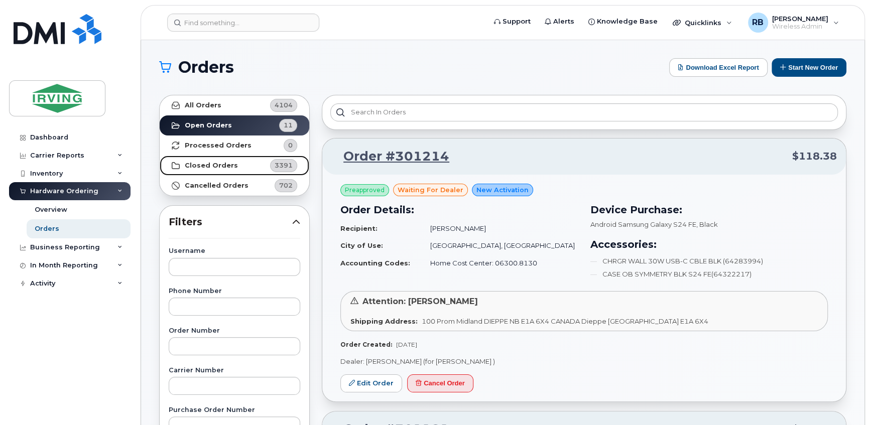
click at [200, 166] on strong "Closed Orders" at bounding box center [211, 166] width 53 height 8
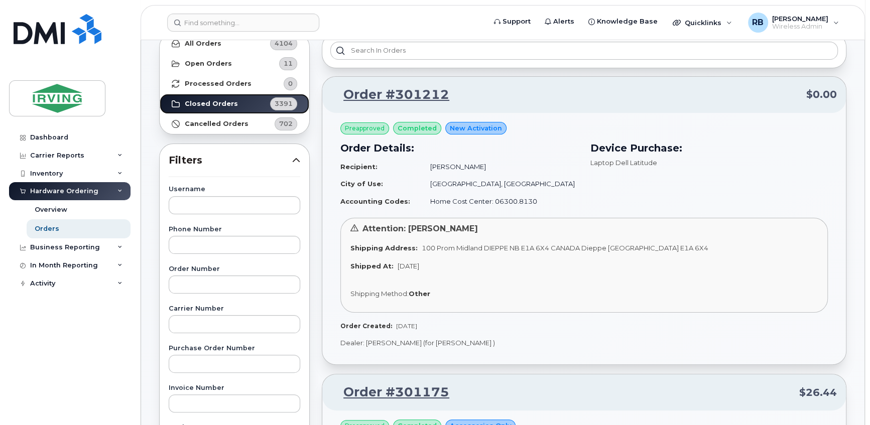
scroll to position [60, 0]
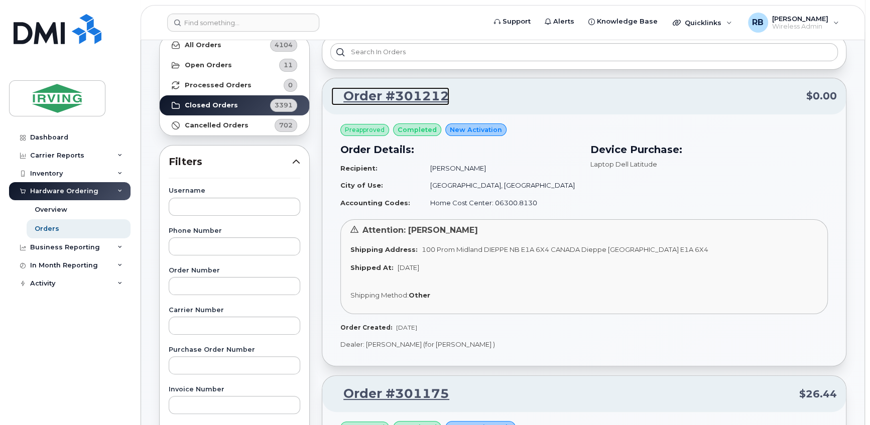
click at [365, 99] on link "Order #301212" at bounding box center [390, 96] width 118 height 18
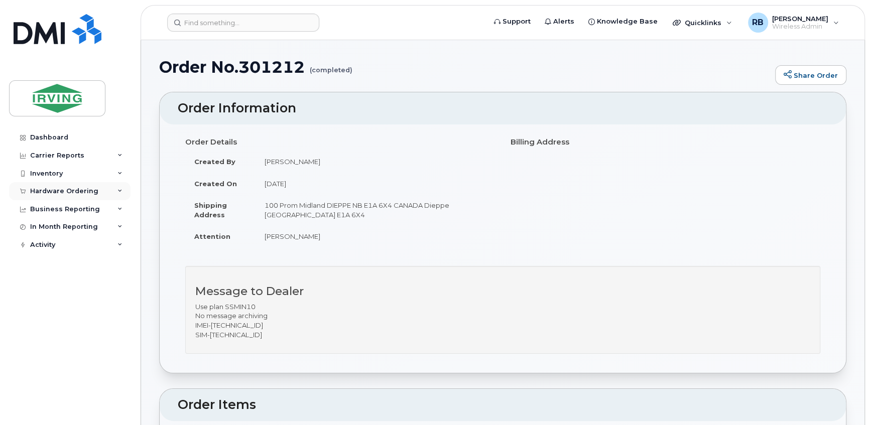
click at [67, 193] on div "Hardware Ordering" at bounding box center [64, 191] width 68 height 8
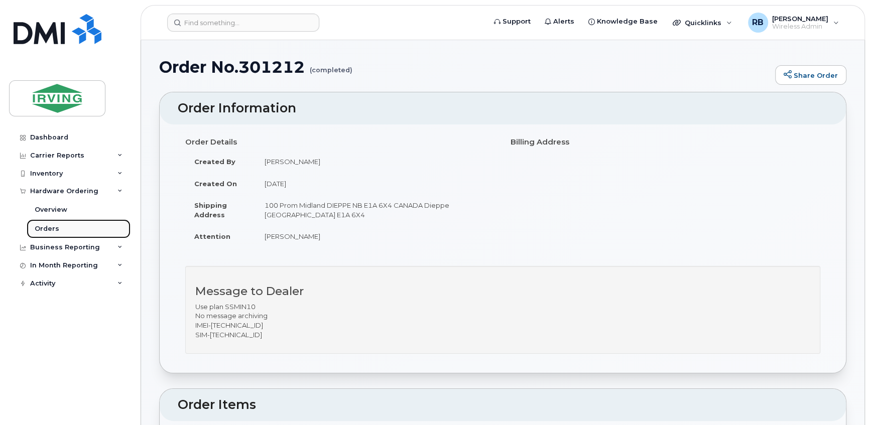
click at [44, 229] on div "Orders" at bounding box center [47, 228] width 25 height 9
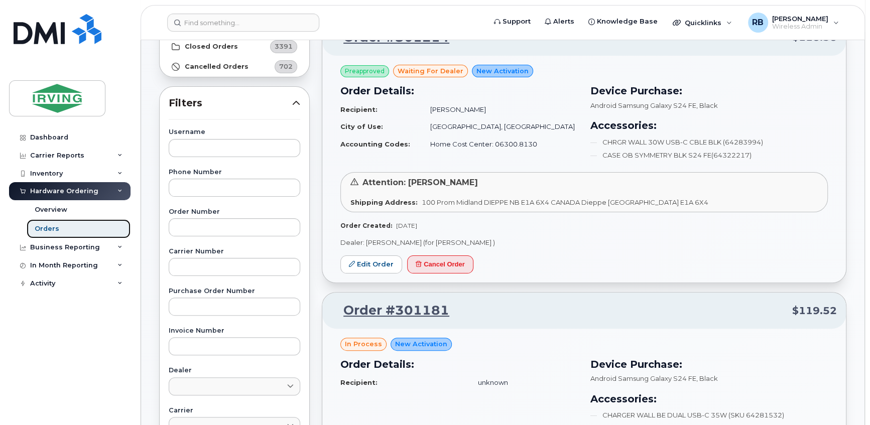
scroll to position [182, 0]
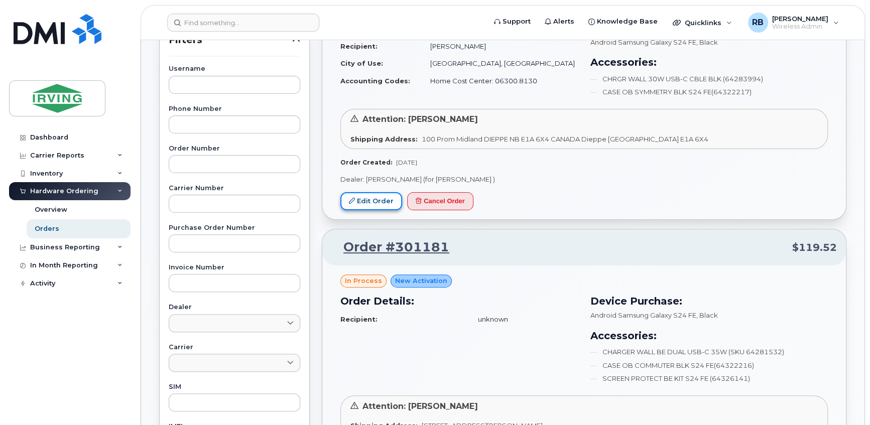
click at [369, 198] on link "Edit Order" at bounding box center [371, 201] width 62 height 19
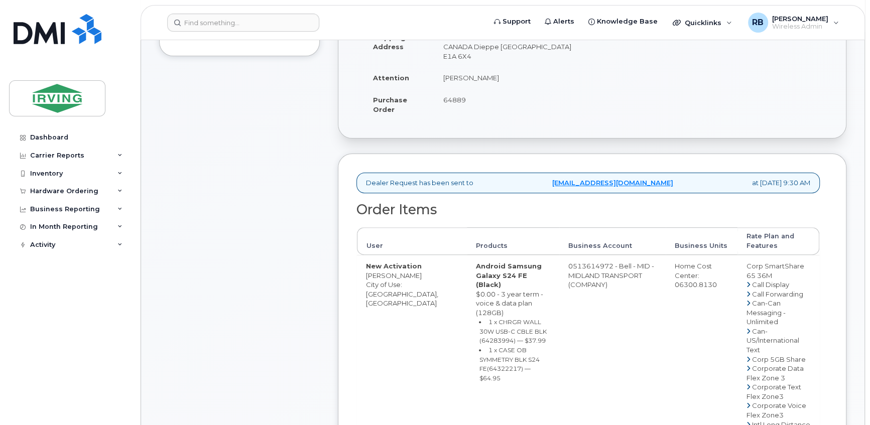
scroll to position [243, 0]
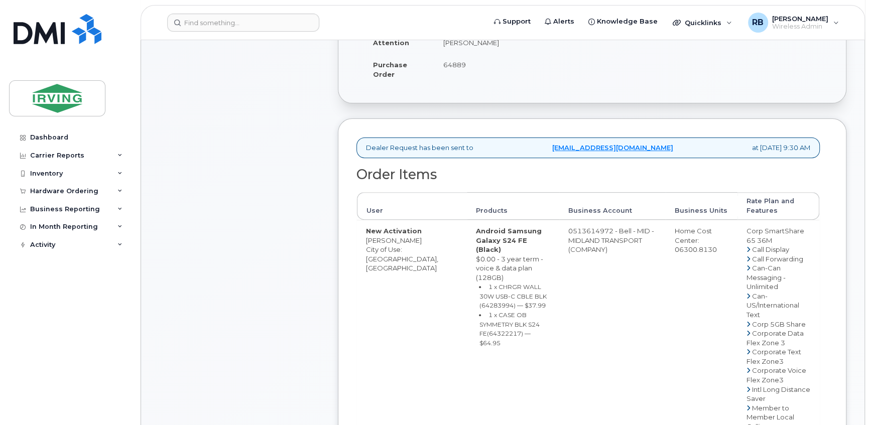
click at [479, 286] on small "1 x CHRGR WALL 30W USB-C CBLE BLK (64283994) — $37.99" at bounding box center [512, 296] width 67 height 26
copy small "64283994"
click at [483, 311] on small "1 x CASE OB SYMMETRY BLK S24 FE(64322217) — $64.95" at bounding box center [509, 329] width 60 height 36
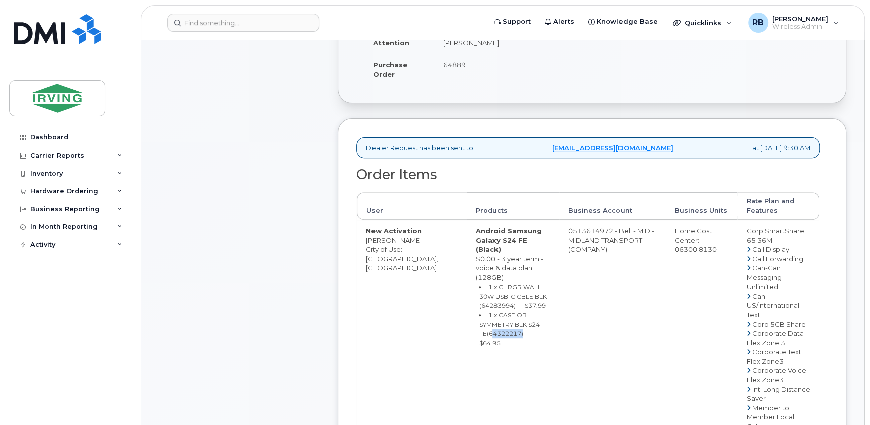
copy small "64322217"
click at [256, 283] on div "Comments Leave Comment" at bounding box center [239, 387] width 161 height 973
drag, startPoint x: 547, startPoint y: 229, endPoint x: 588, endPoint y: 228, distance: 41.2
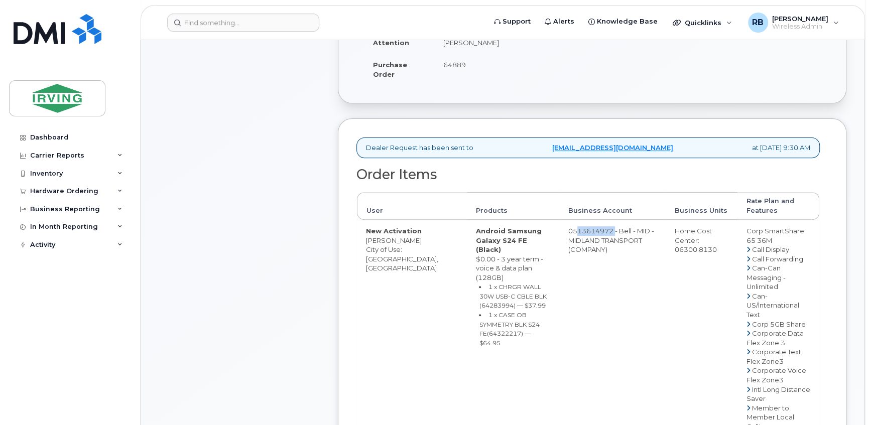
copy td "513614972"
click at [250, 147] on div "Comments Leave Comment" at bounding box center [239, 387] width 161 height 973
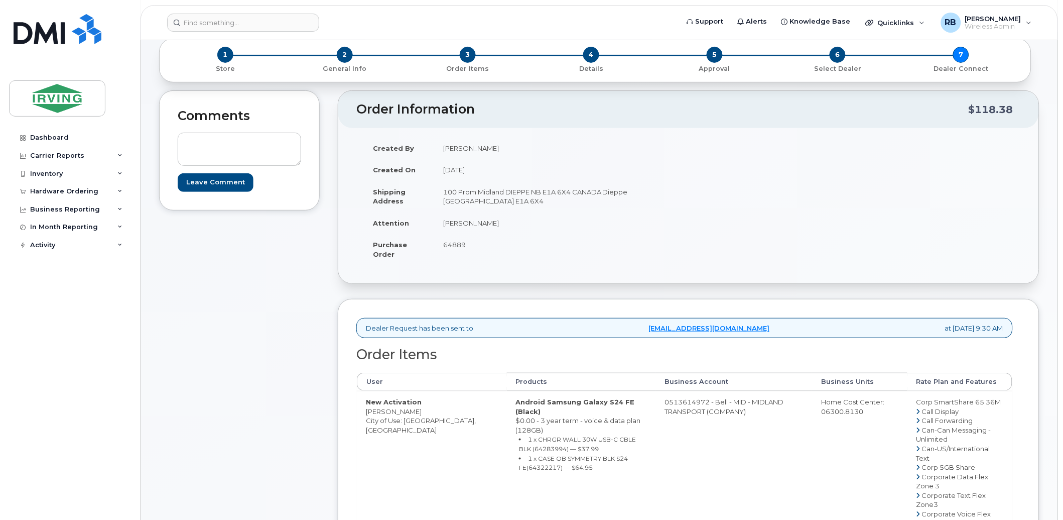
scroll to position [74, 0]
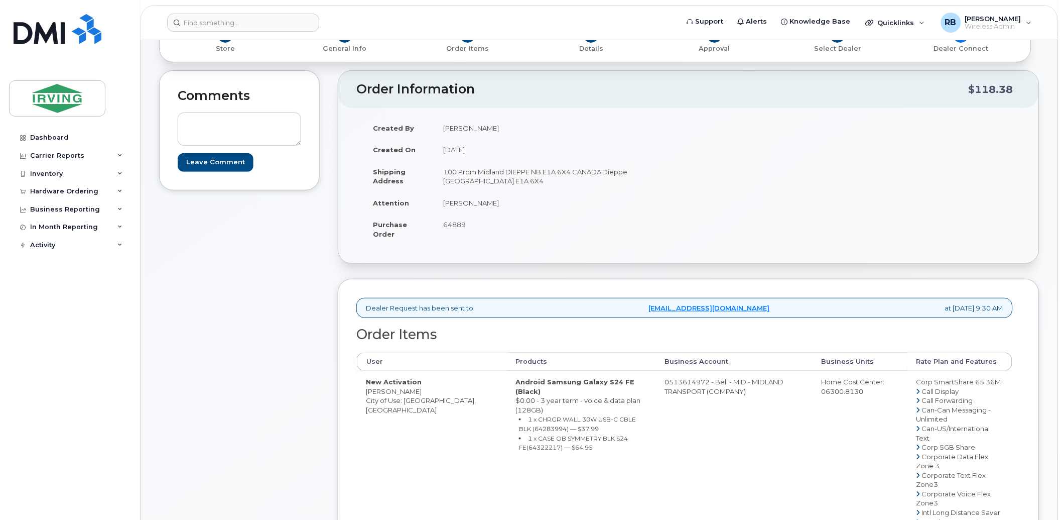
click at [255, 307] on div "Comments Leave Comment" at bounding box center [239, 477] width 161 height 814
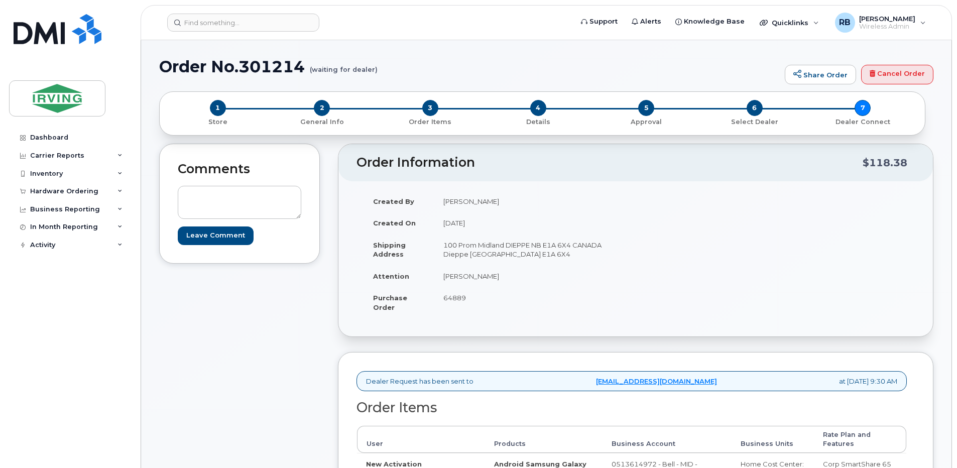
scroll to position [0, 0]
click at [687, 286] on div "Created By Poirier, Robert Created On September 19, 2025 Shipping Address 100 P…" at bounding box center [635, 259] width 558 height 137
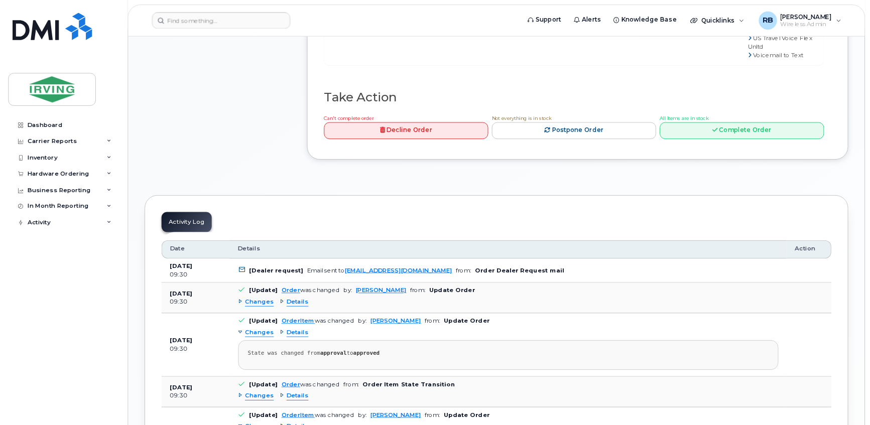
scroll to position [870, 0]
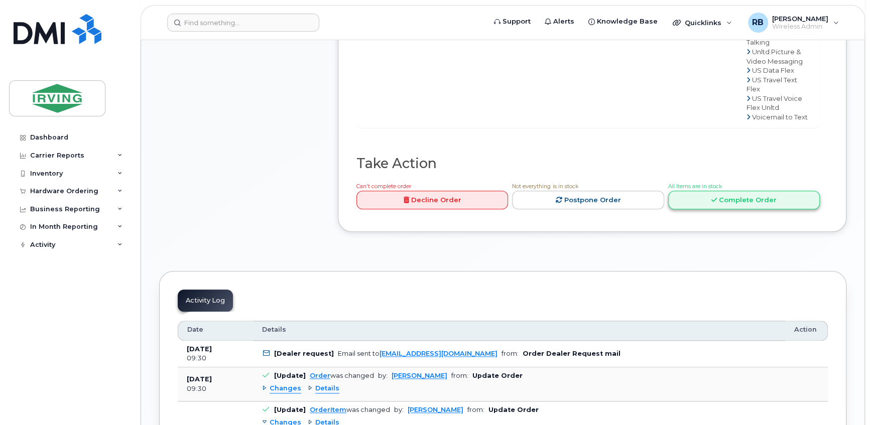
click at [694, 191] on link "Complete Order" at bounding box center [744, 200] width 152 height 19
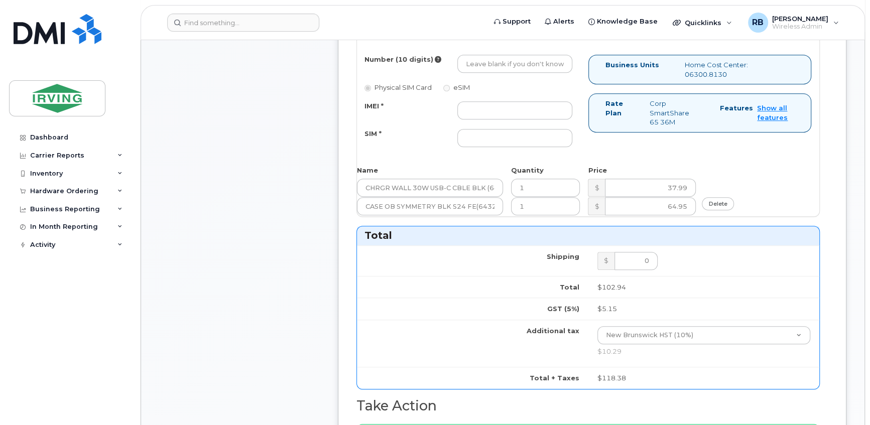
scroll to position [505, 0]
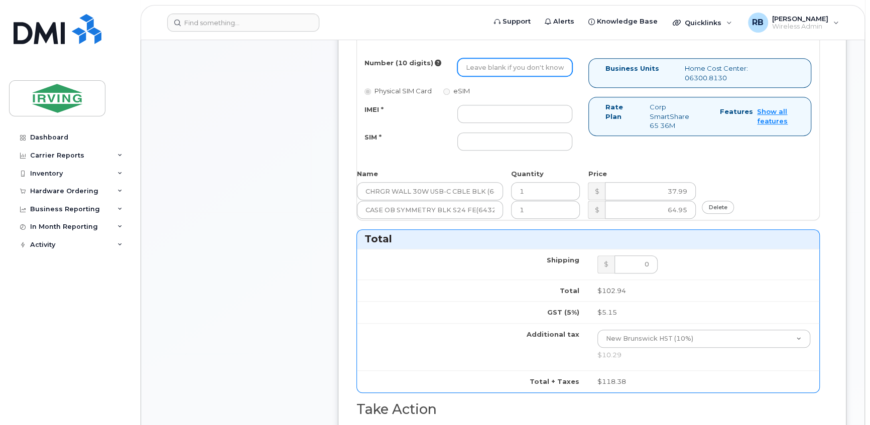
click at [502, 68] on input "Number (10 digits)" at bounding box center [514, 67] width 115 height 18
paste input "4374554783"
type input "4374554783"
click at [477, 118] on input "IMEI *" at bounding box center [514, 114] width 115 height 18
click at [504, 113] on input "IMEI *" at bounding box center [514, 114] width 115 height 18
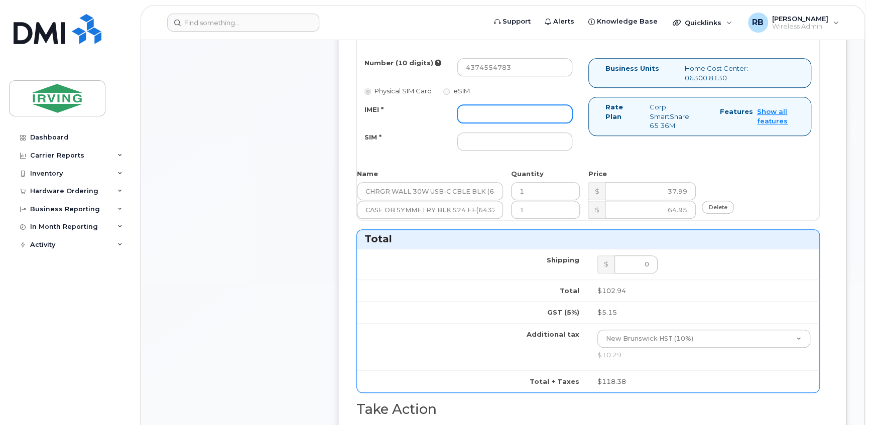
paste input "352693795476668"
type input "352693795476668"
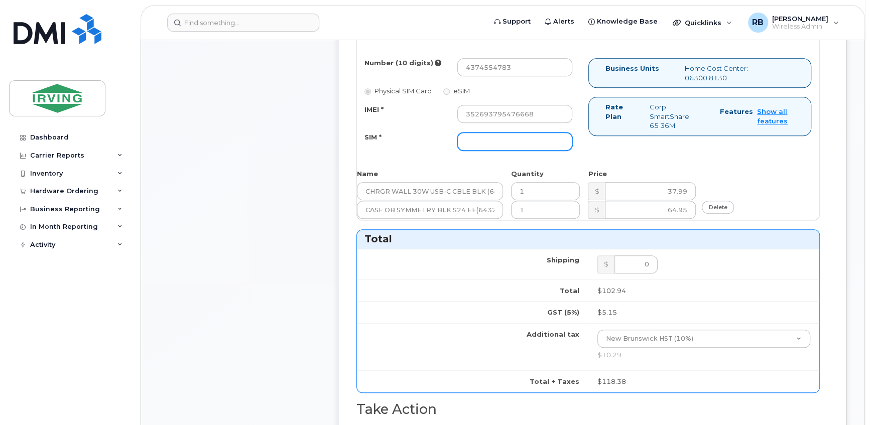
click at [485, 142] on input "SIM *" at bounding box center [514, 142] width 115 height 18
paste input "89302610207415302287"
type input "89302610207415302287"
click at [308, 182] on div "Comments Leave Comment" at bounding box center [239, 195] width 161 height 1111
click at [307, 247] on div "Comments Leave Comment" at bounding box center [239, 195] width 161 height 1111
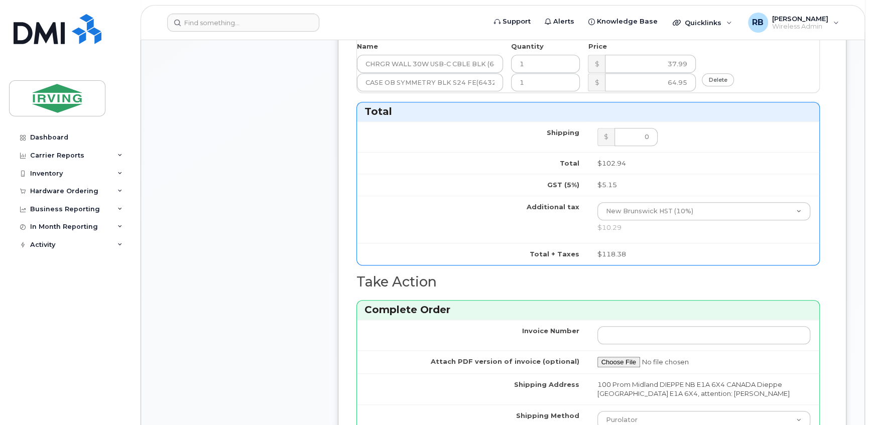
scroll to position [809, 0]
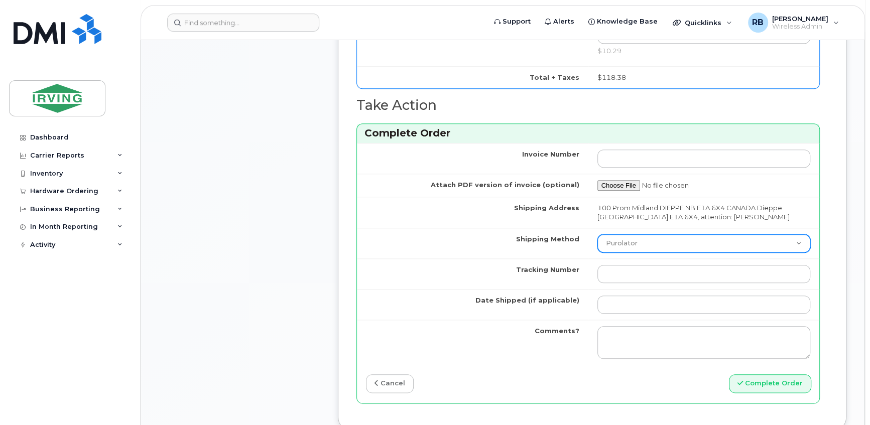
click at [621, 240] on select "Purolator UPS FedEx Canada Post Courier Other Drop Off Pick Up" at bounding box center [703, 243] width 213 height 18
select select "Courier"
click at [597, 234] on select "Purolator UPS FedEx Canada Post Courier Other Drop Off Pick Up" at bounding box center [703, 243] width 213 height 18
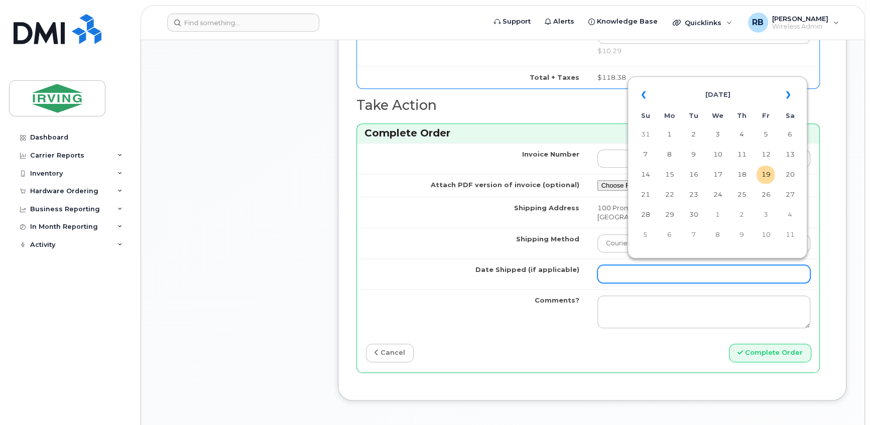
click at [635, 266] on input "Date Shipped (if applicable)" at bounding box center [703, 274] width 213 height 18
click at [717, 199] on td "24" at bounding box center [717, 195] width 18 height 18
type input "2025-09-24"
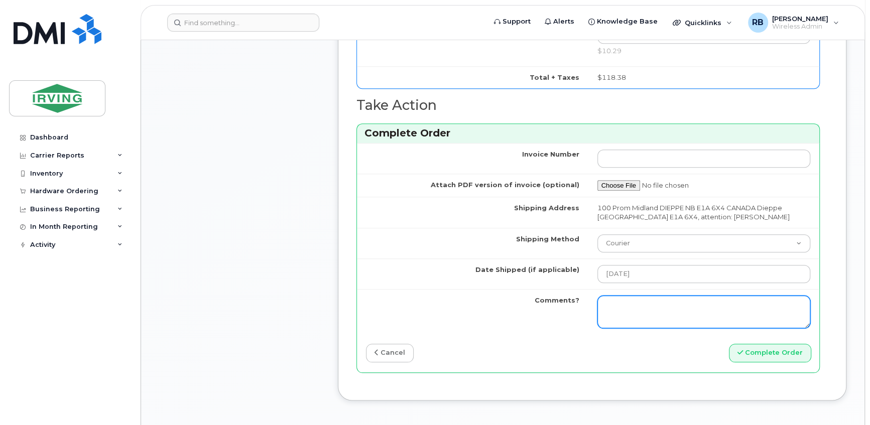
click at [640, 301] on textarea "Comments?" at bounding box center [703, 312] width 213 height 33
type textarea "p"
type textarea "Please be advised the order has been completed. SO#26208421 Allow 1-3 business …"
click at [707, 305] on textarea "Please be advised the order has been completed. SO#26208421 Allow 1-3 business …" at bounding box center [703, 312] width 213 height 33
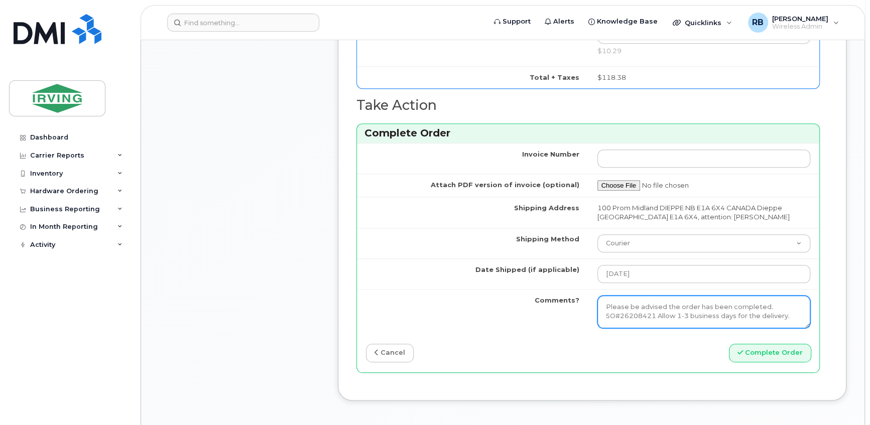
click at [707, 305] on textarea "Please be advised the order has been completed. SO#26208421 Allow 1-3 business …" at bounding box center [703, 312] width 213 height 33
click at [522, 265] on label "Date Shipped (if applicable)" at bounding box center [527, 270] width 104 height 10
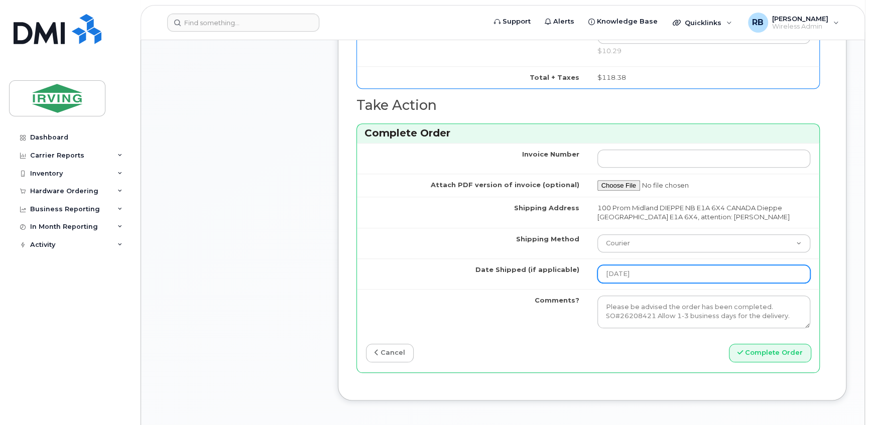
click at [597, 265] on input "2025-09-24" at bounding box center [703, 274] width 213 height 18
click at [445, 211] on td "Shipping Address" at bounding box center [472, 212] width 231 height 31
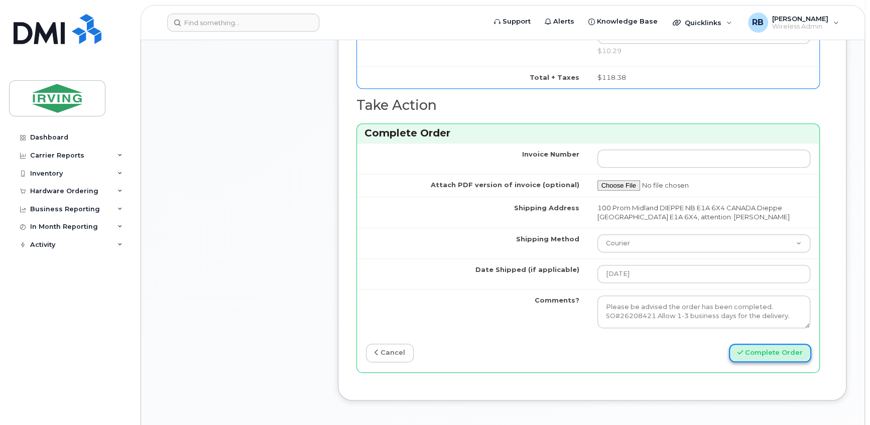
click at [787, 347] on button "Complete Order" at bounding box center [770, 353] width 82 height 19
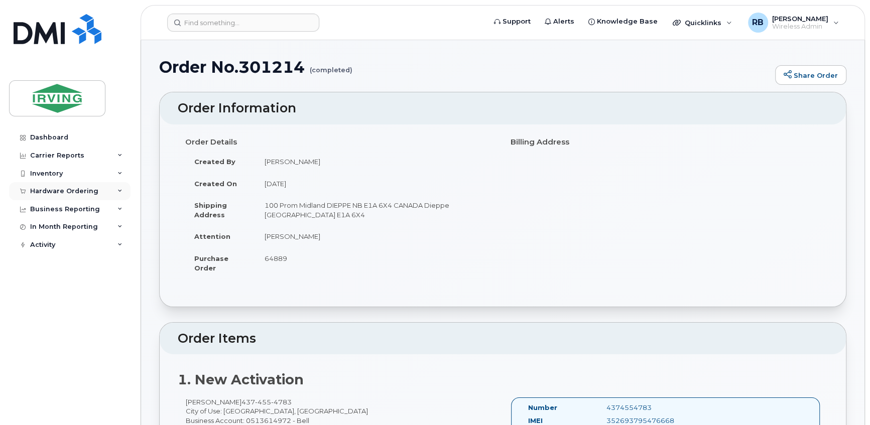
click at [65, 195] on div "Hardware Ordering" at bounding box center [64, 191] width 68 height 8
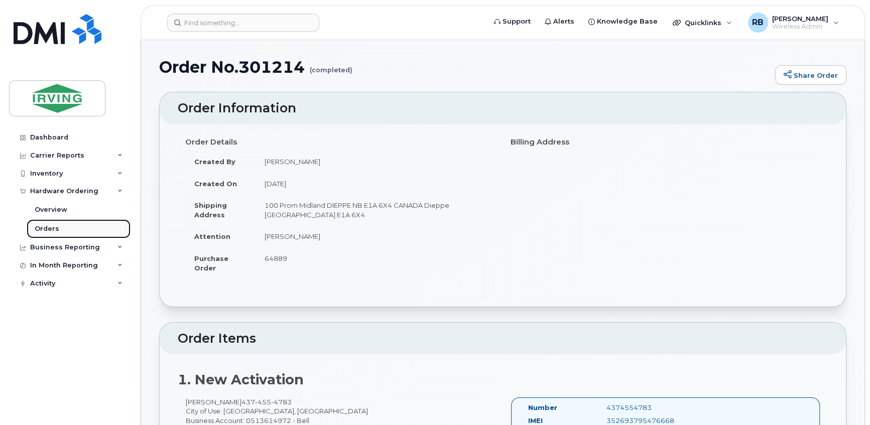
drag, startPoint x: 45, startPoint y: 230, endPoint x: 47, endPoint y: 225, distance: 5.4
click at [45, 230] on div "Orders" at bounding box center [47, 228] width 25 height 9
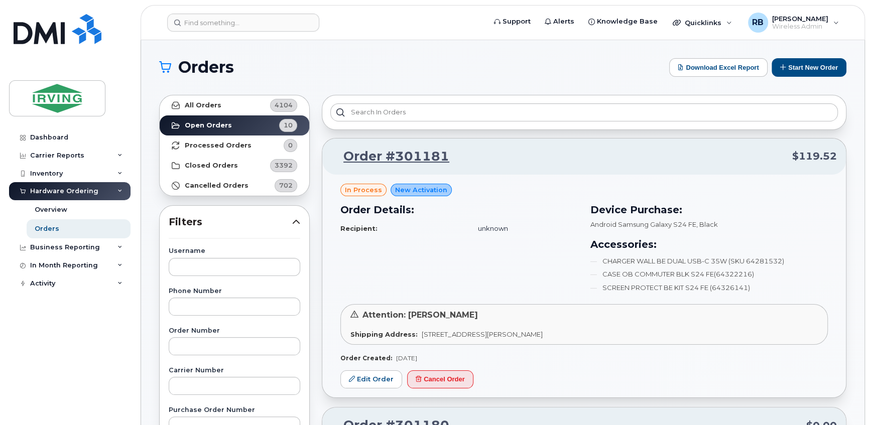
click at [366, 376] on link "Edit Order" at bounding box center [371, 380] width 62 height 19
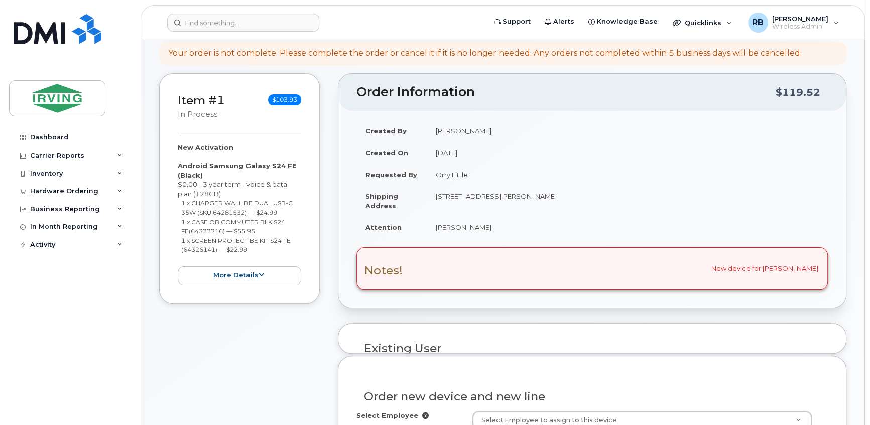
scroll to position [166, 0]
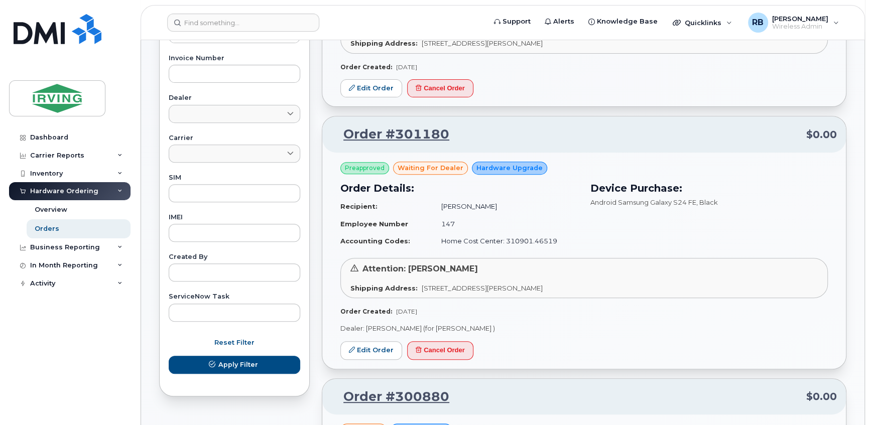
scroll to position [304, 0]
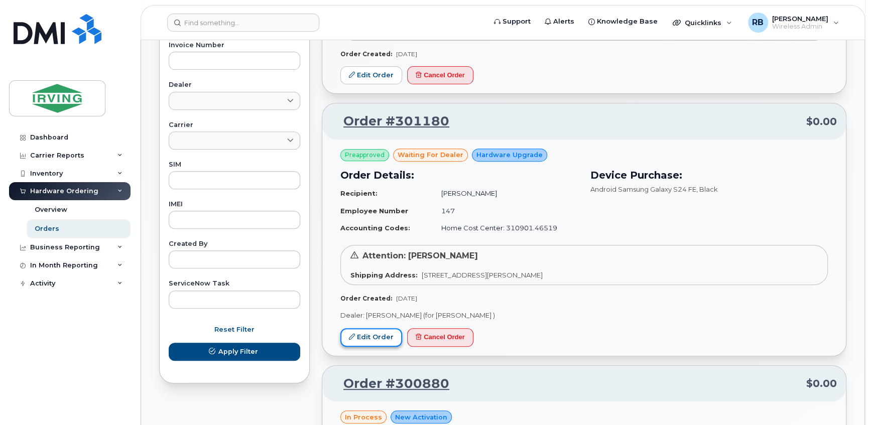
click at [369, 336] on link "Edit Order" at bounding box center [371, 337] width 62 height 19
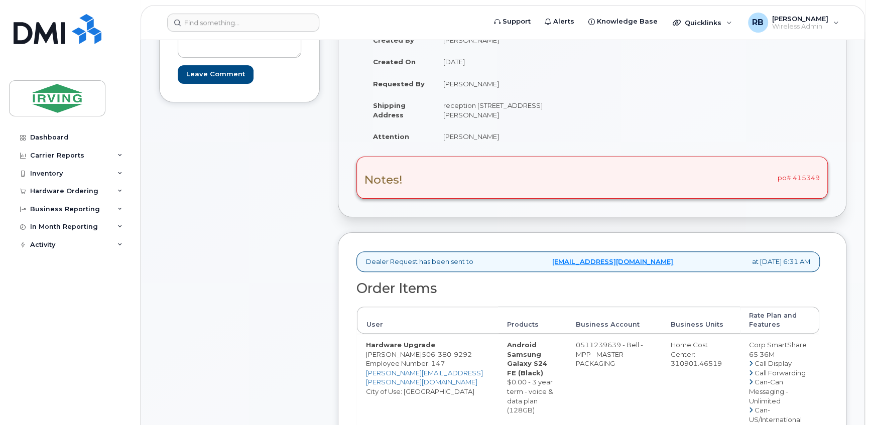
scroll to position [182, 0]
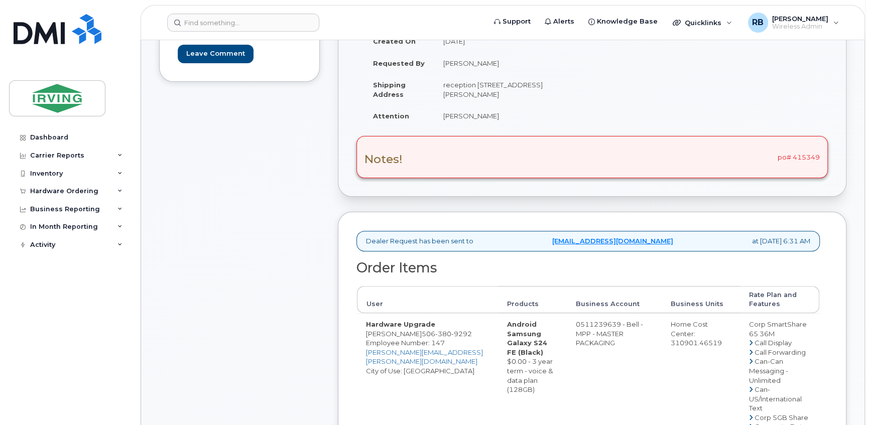
click at [809, 156] on div "Notes! po# 415349" at bounding box center [591, 157] width 471 height 42
copy div "415349"
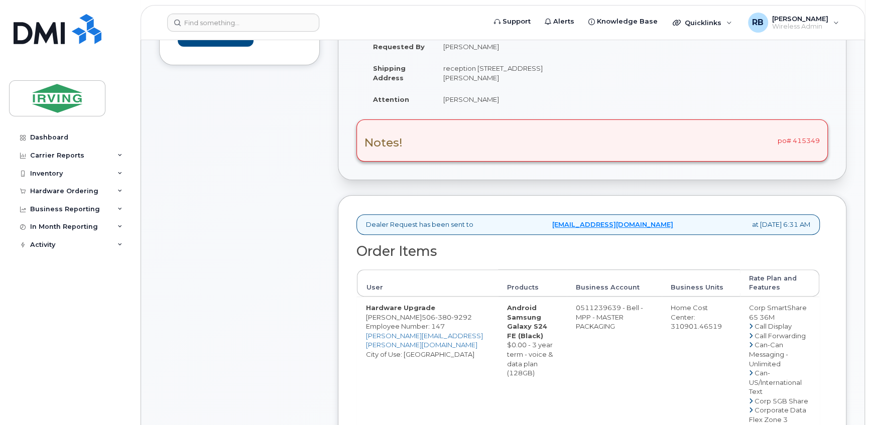
scroll to position [243, 0]
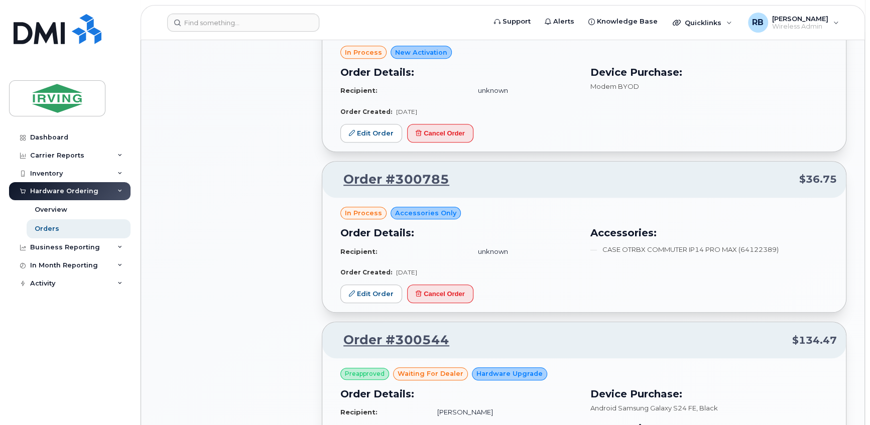
scroll to position [365, 0]
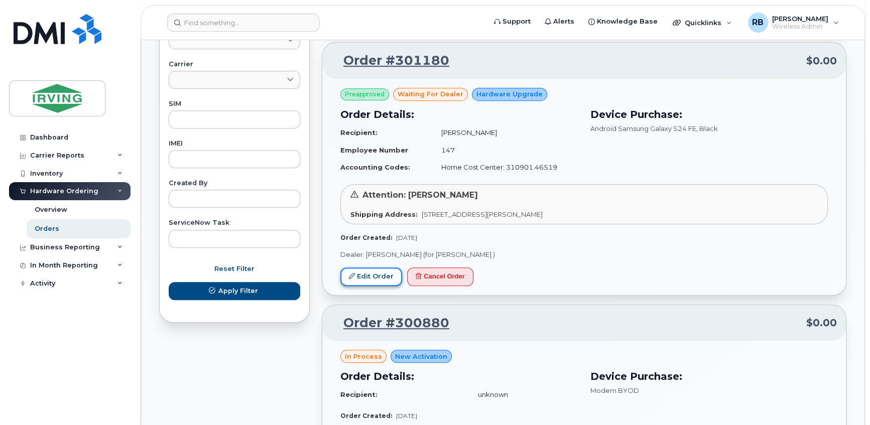
click at [359, 271] on link "Edit Order" at bounding box center [371, 277] width 62 height 19
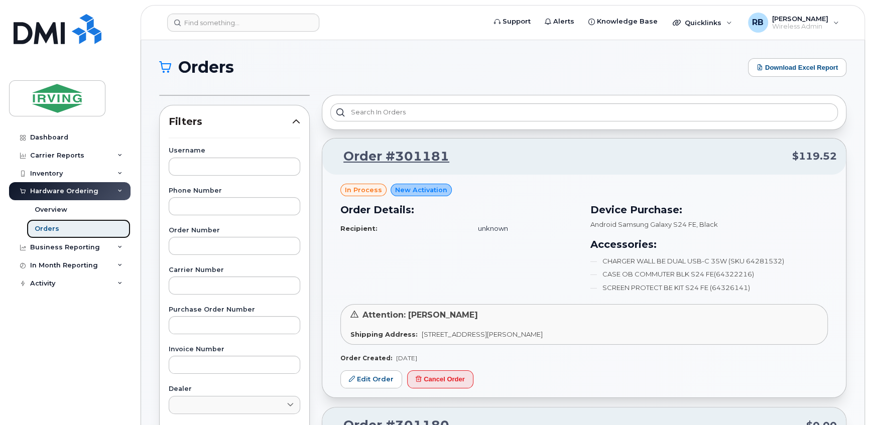
click at [54, 230] on div "Orders" at bounding box center [47, 228] width 25 height 9
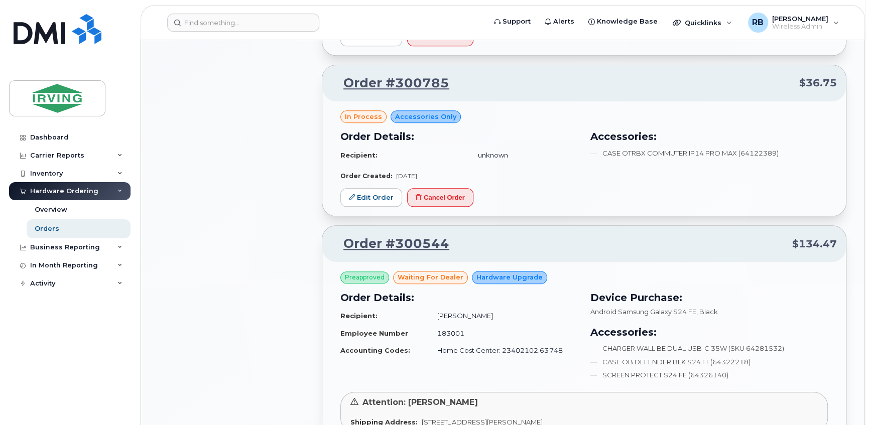
scroll to position [791, 0]
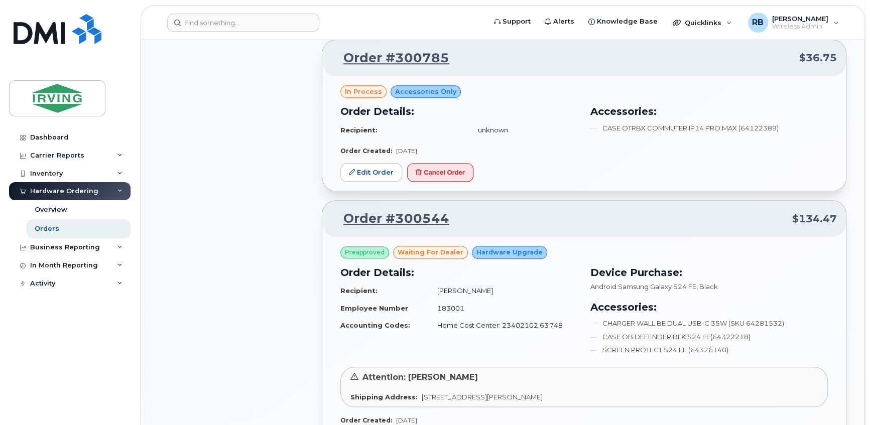
click at [320, 137] on div "Order #301181 $119.52 in process New Activation Order Details: Recipient: unkno…" at bounding box center [584, 322] width 537 height 2049
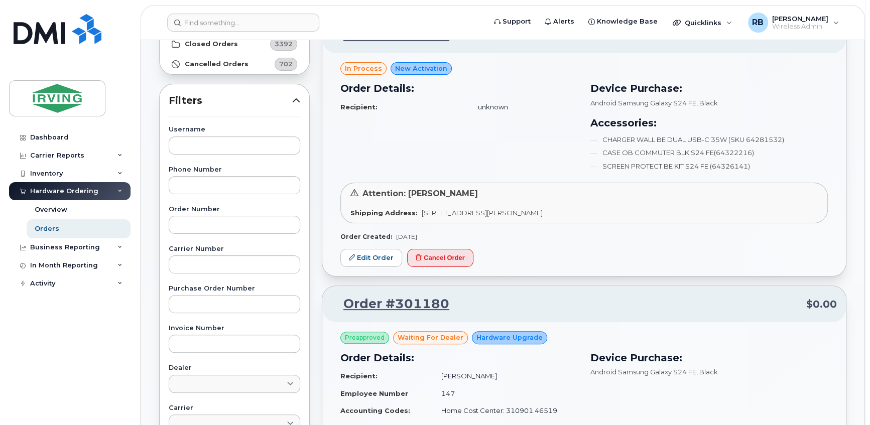
scroll to position [60, 0]
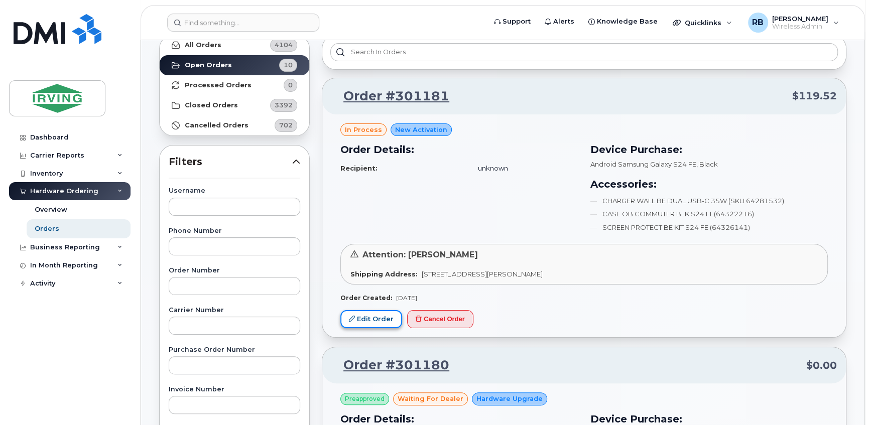
click at [373, 325] on link "Edit Order" at bounding box center [371, 319] width 62 height 19
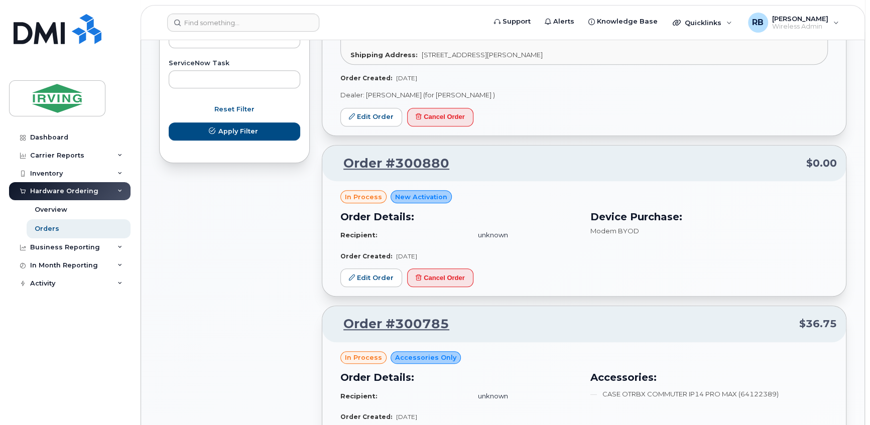
scroll to position [547, 0]
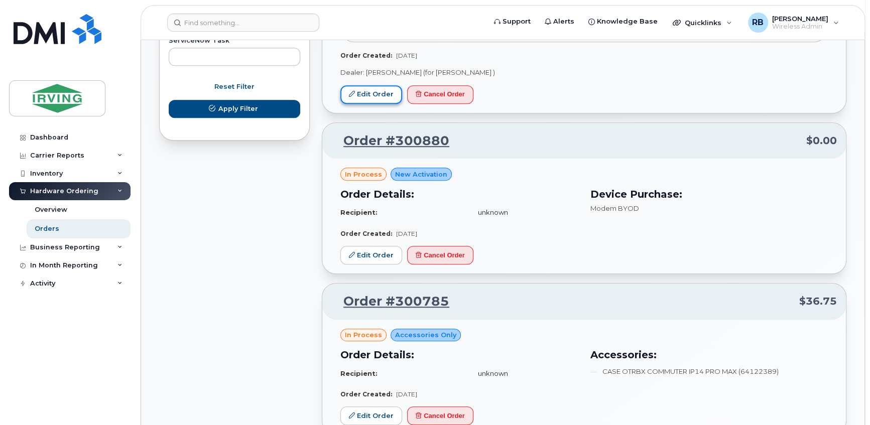
click at [396, 89] on link "Edit Order" at bounding box center [371, 94] width 62 height 19
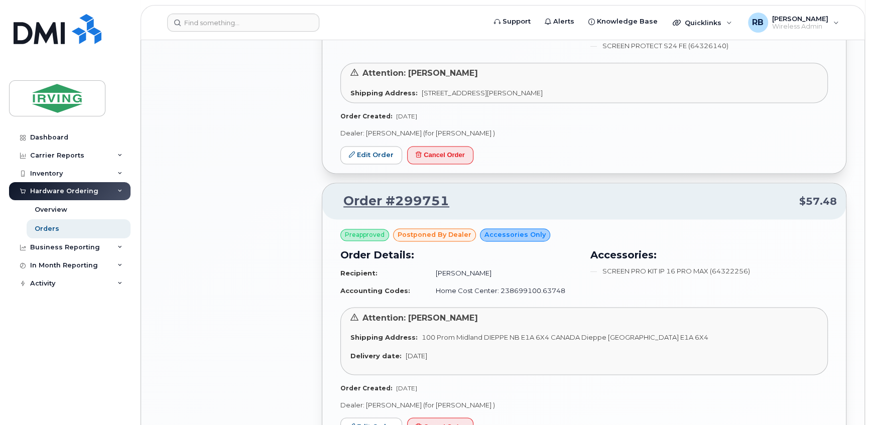
scroll to position [1156, 0]
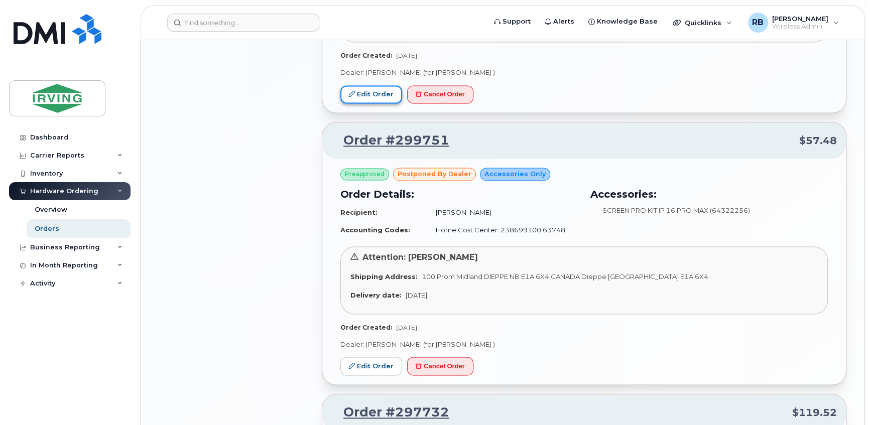
click at [369, 95] on link "Edit Order" at bounding box center [371, 94] width 62 height 19
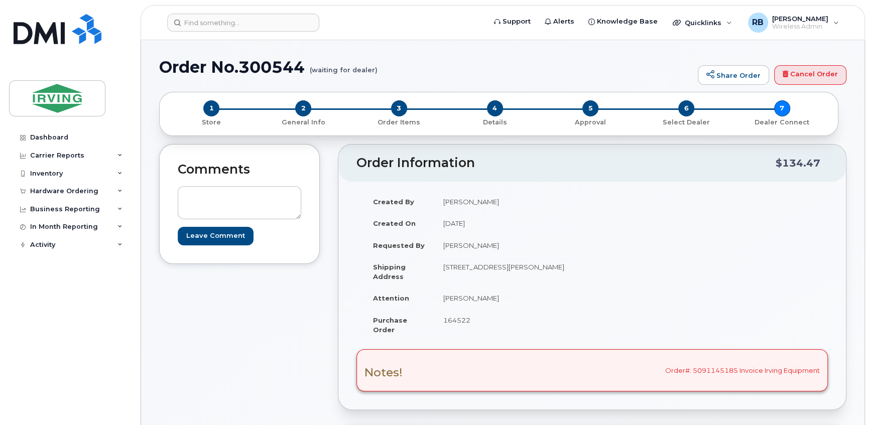
click at [463, 321] on span "164522" at bounding box center [456, 320] width 27 height 8
copy span "164522"
click at [797, 168] on div "$134.47" at bounding box center [798, 163] width 45 height 19
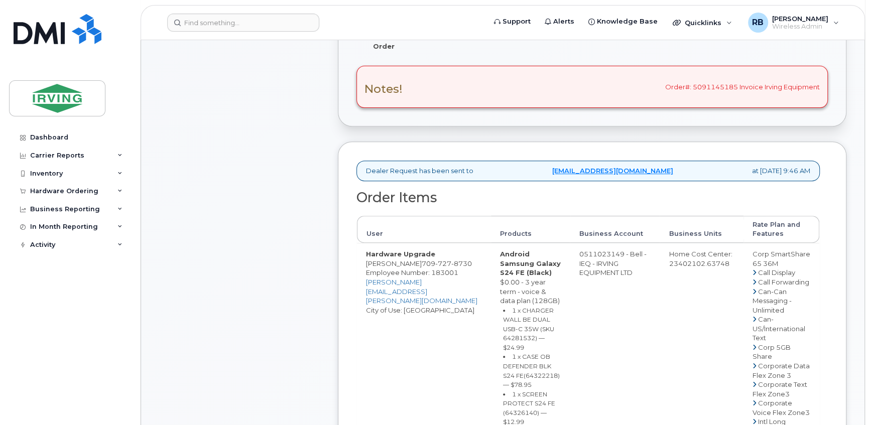
scroll to position [304, 0]
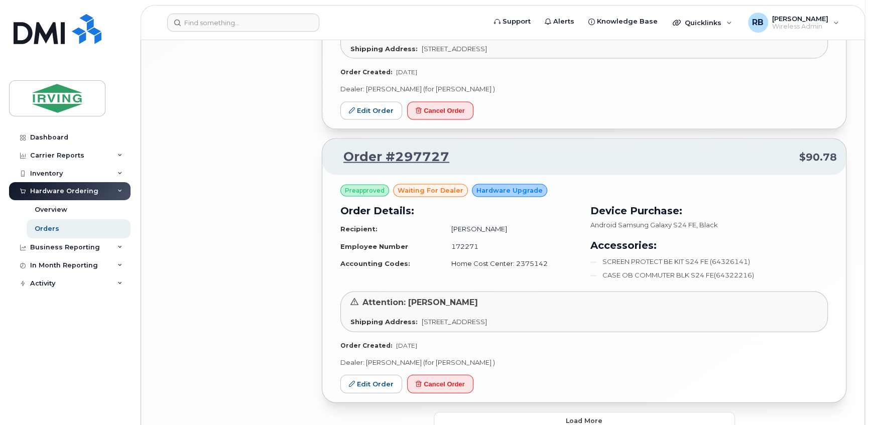
scroll to position [1754, 0]
